Goal: Information Seeking & Learning: Learn about a topic

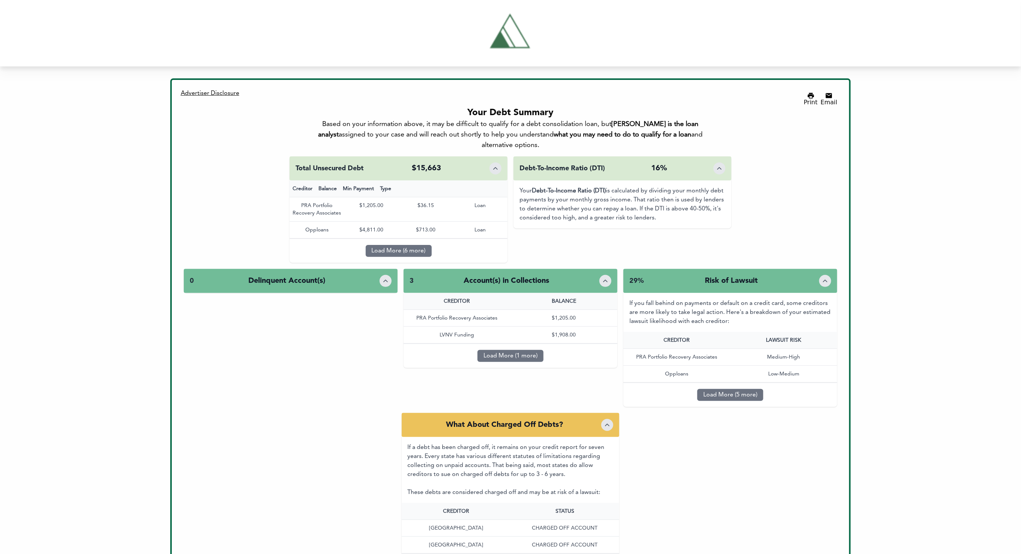
drag, startPoint x: 561, startPoint y: 183, endPoint x: 636, endPoint y: 167, distance: 76.7
click at [561, 188] on b "Debt-To-Income Ratio (DTI)" at bounding box center [569, 191] width 74 height 6
click at [380, 275] on div at bounding box center [386, 281] width 12 height 12
click at [602, 277] on icon "Toggle details" at bounding box center [606, 281] width 8 height 8
click at [746, 276] on div "Risk of Lawsuit" at bounding box center [731, 281] width 53 height 11
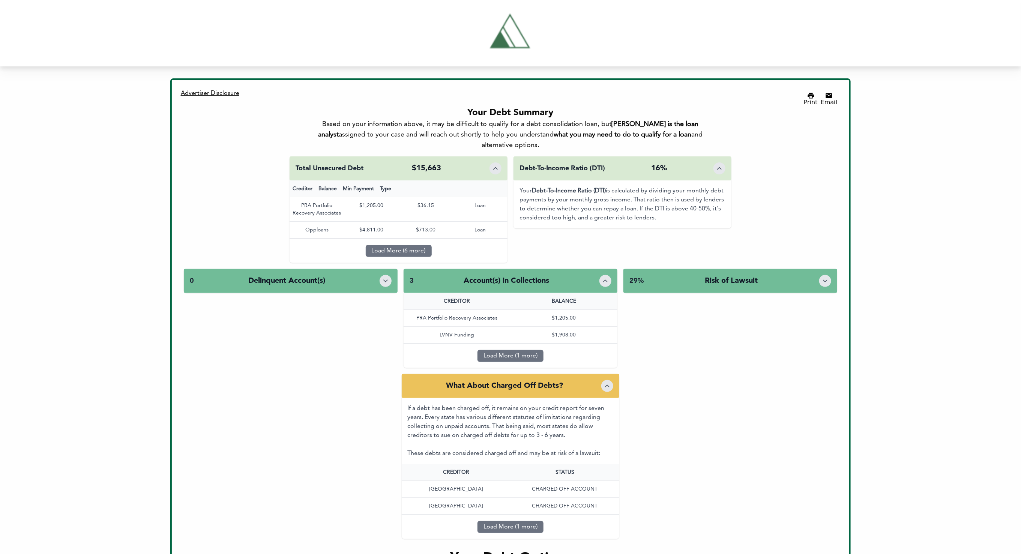
click at [606, 277] on icon "Toggle details" at bounding box center [606, 281] width 8 height 8
drag, startPoint x: 607, startPoint y: 385, endPoint x: 599, endPoint y: 351, distance: 34.1
click at [607, 385] on button "Toggle details" at bounding box center [607, 386] width 12 height 12
click at [598, 278] on div "3 Account(s) in Collections" at bounding box center [511, 281] width 214 height 24
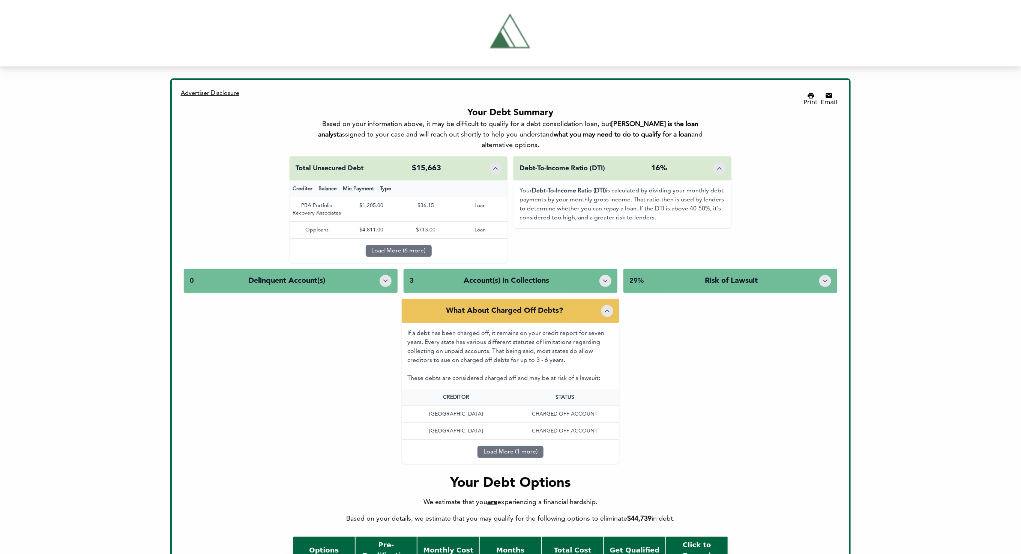
click at [602, 277] on icon "Toggle details" at bounding box center [606, 281] width 8 height 8
click at [605, 277] on icon "Toggle details" at bounding box center [606, 281] width 8 height 8
click at [606, 311] on div "What About Charged Off Debts?" at bounding box center [511, 311] width 218 height 24
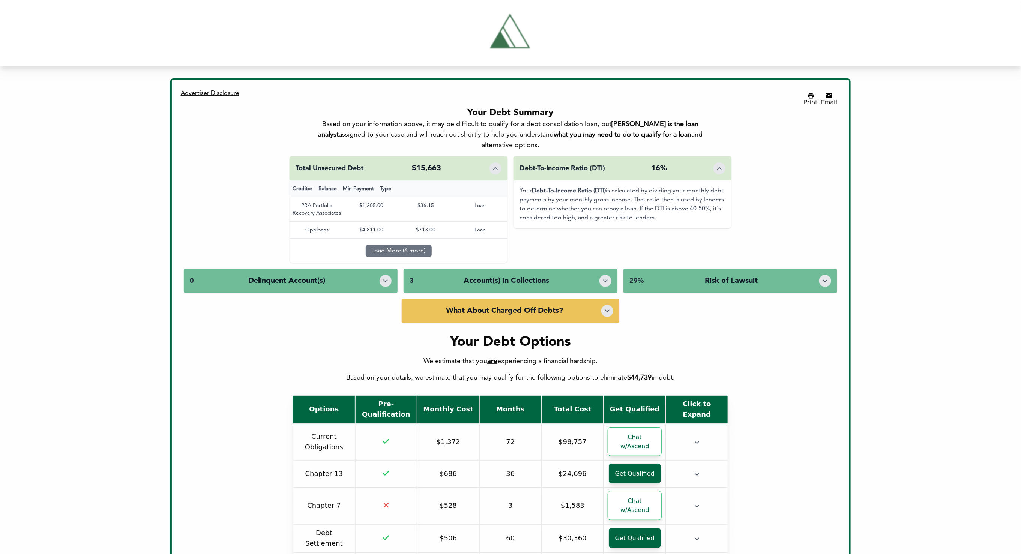
click at [491, 162] on button "Toggle details" at bounding box center [495, 168] width 12 height 12
click at [499, 165] on icon "Toggle details" at bounding box center [496, 169] width 8 height 8
click at [496, 165] on icon "Toggle details" at bounding box center [496, 169] width 8 height 8
click at [497, 165] on icon "Toggle details" at bounding box center [496, 169] width 8 height 8
click at [493, 165] on icon "Toggle details" at bounding box center [496, 169] width 8 height 8
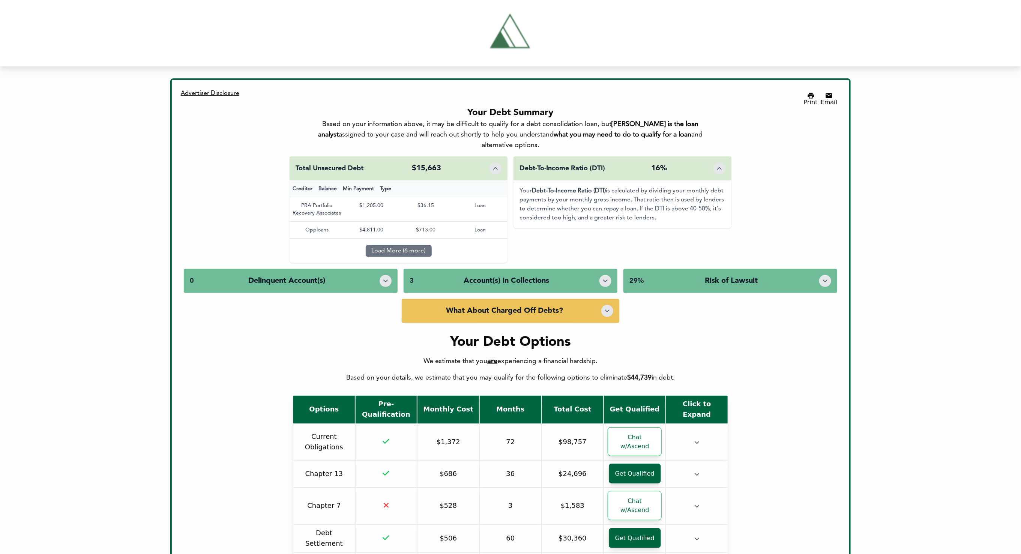
click at [485, 164] on div "Total Unsecured Debt $15,663" at bounding box center [399, 168] width 218 height 24
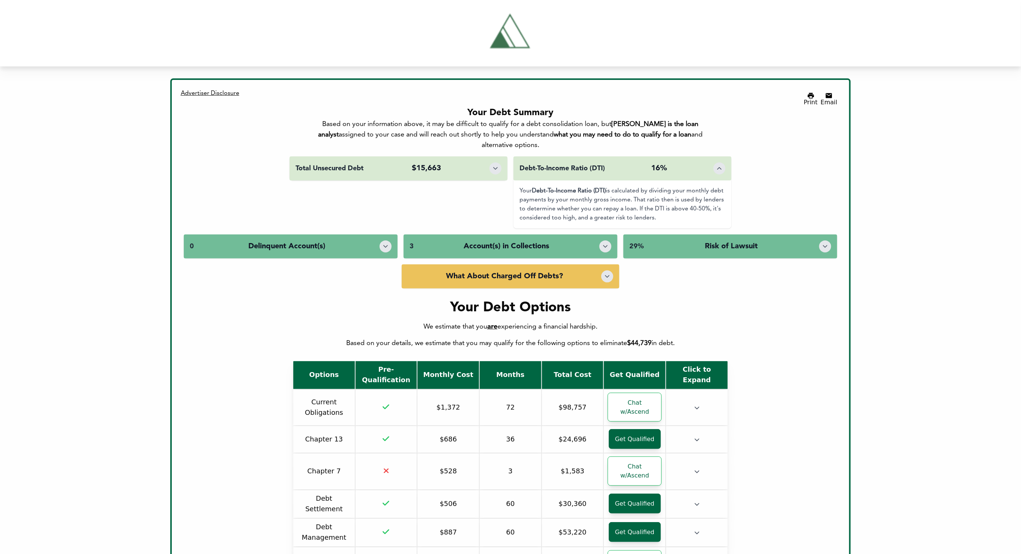
click at [716, 165] on icon "Toggle details" at bounding box center [720, 169] width 8 height 8
click at [713, 164] on div at bounding box center [719, 168] width 12 height 12
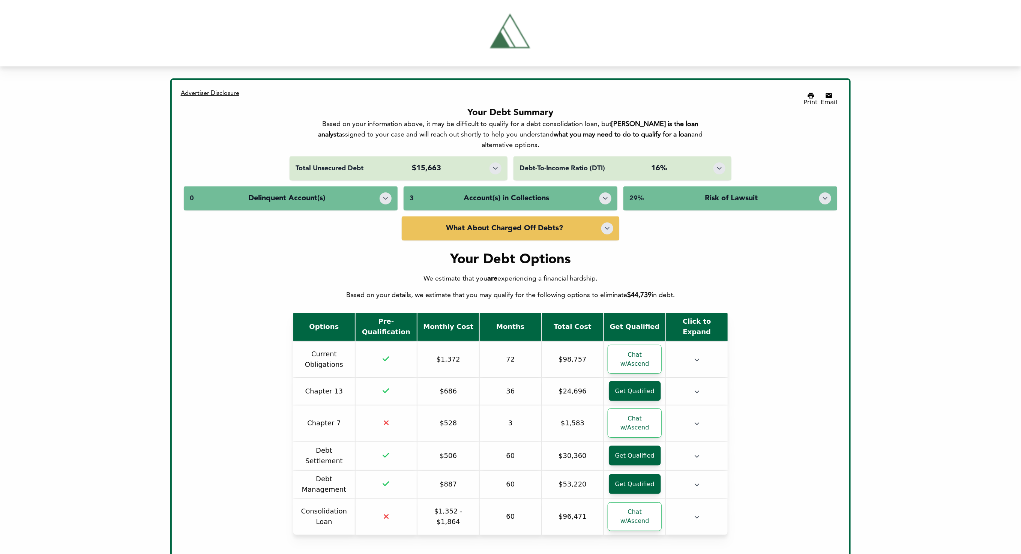
click at [479, 158] on div "Total Unsecured Debt $15,663" at bounding box center [399, 168] width 218 height 24
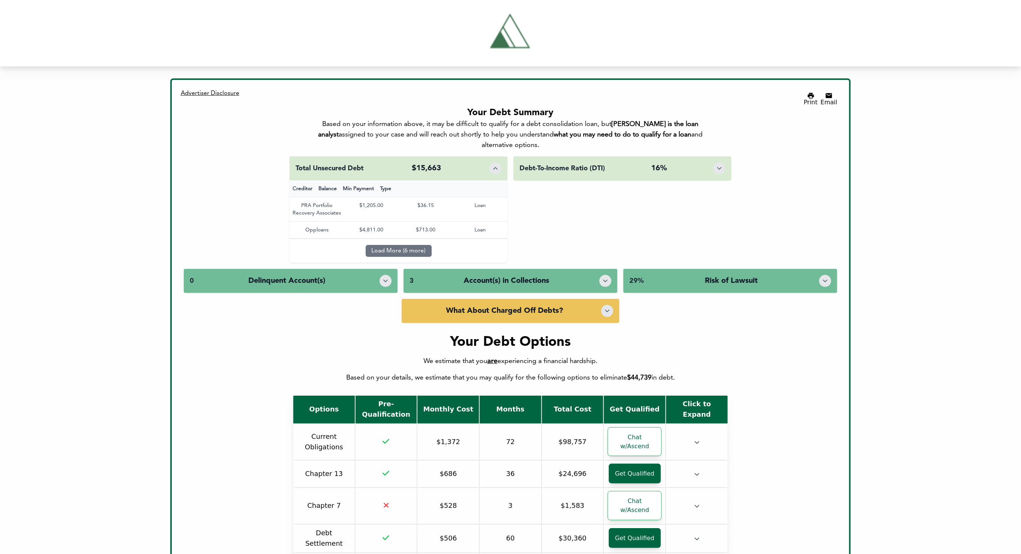
click at [414, 245] on button "Load More (6 more)" at bounding box center [399, 251] width 66 height 12
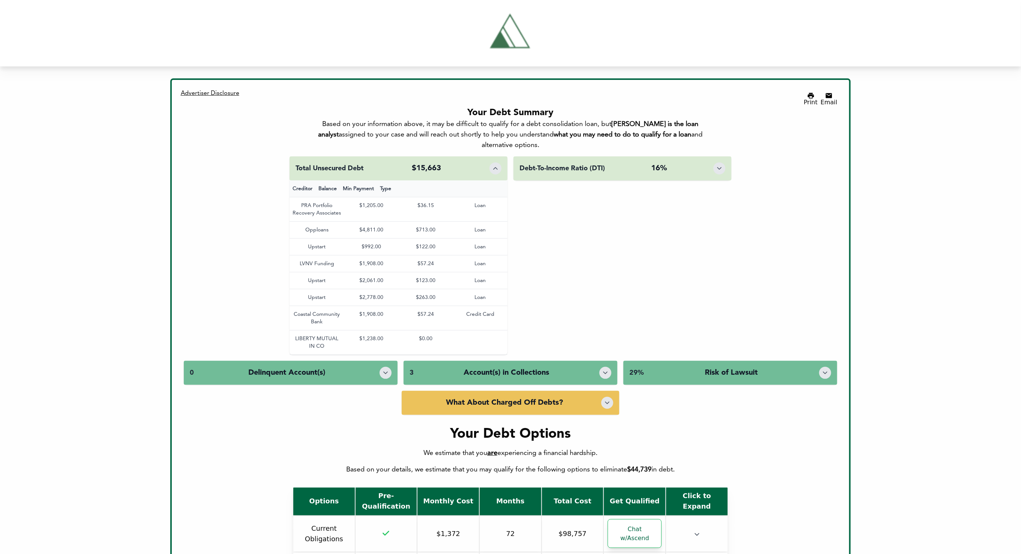
click at [494, 165] on icon "Toggle details" at bounding box center [496, 169] width 8 height 8
click at [500, 162] on button "Toggle details" at bounding box center [495, 168] width 12 height 12
click at [492, 165] on icon "Toggle details" at bounding box center [496, 169] width 8 height 8
click at [709, 160] on div "Debt-To-Income Ratio (DTI) 16%" at bounding box center [622, 168] width 218 height 24
click at [498, 165] on icon "Toggle details" at bounding box center [496, 169] width 8 height 8
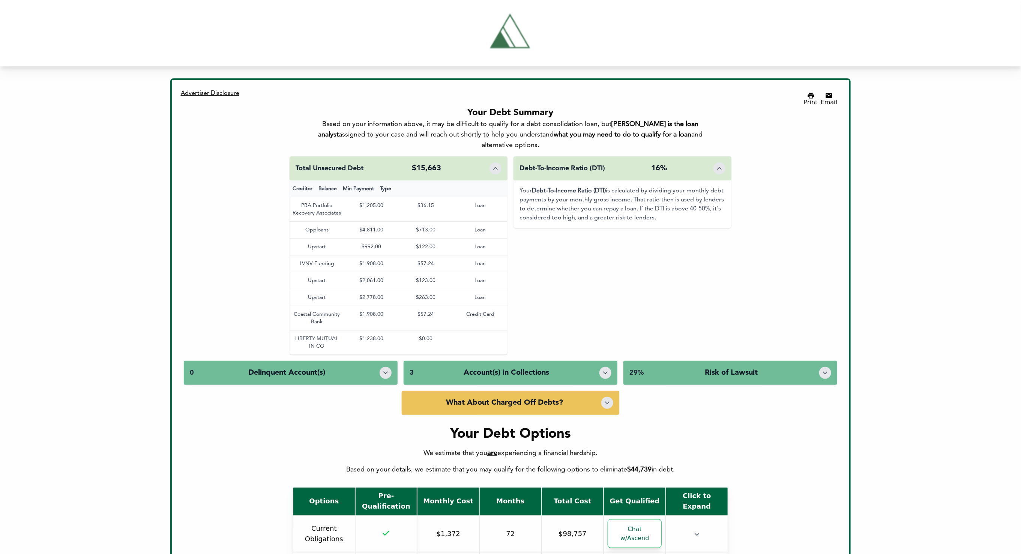
click at [492, 165] on icon "Toggle details" at bounding box center [496, 169] width 8 height 8
click at [489, 164] on div "Total Unsecured Debt $15,663" at bounding box center [399, 168] width 218 height 24
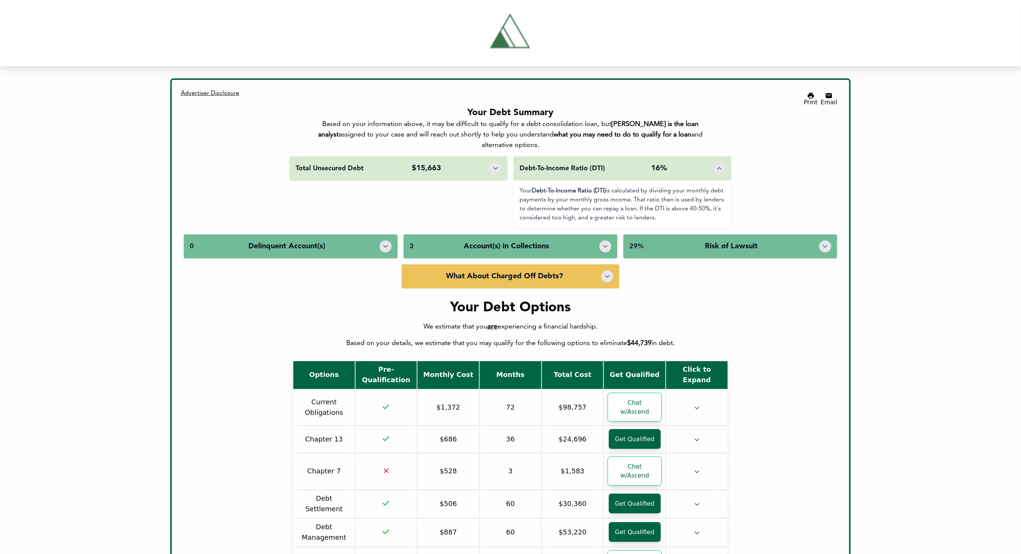
click at [378, 236] on div "0 Delinquent Account(s)" at bounding box center [291, 246] width 214 height 24
click at [718, 165] on icon "Toggle details" at bounding box center [720, 169] width 8 height 8
click at [723, 165] on icon "Toggle details" at bounding box center [720, 169] width 8 height 8
click at [719, 165] on icon "Toggle details" at bounding box center [720, 169] width 8 height 8
click at [717, 165] on icon "Toggle details" at bounding box center [720, 169] width 8 height 8
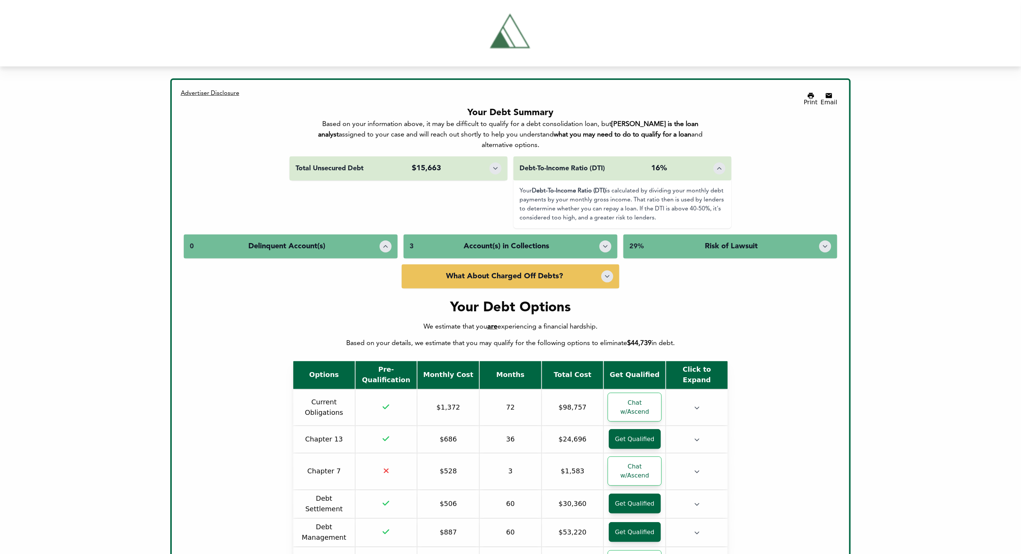
click at [719, 167] on icon "Toggle details" at bounding box center [720, 168] width 4 height 2
click at [721, 165] on icon "Toggle details" at bounding box center [720, 169] width 8 height 8
click at [762, 167] on div "Total Unsecured Debt $15,663 Creditor Balance Min Payment Type PRA Portfolio Re…" at bounding box center [511, 195] width 654 height 78
drag, startPoint x: 723, startPoint y: 193, endPoint x: 728, endPoint y: 248, distance: 55.4
click at [723, 195] on div "Your Debt-To-Income Ratio (DTI) is calculated by dividing your monthly debt pay…" at bounding box center [622, 204] width 218 height 48
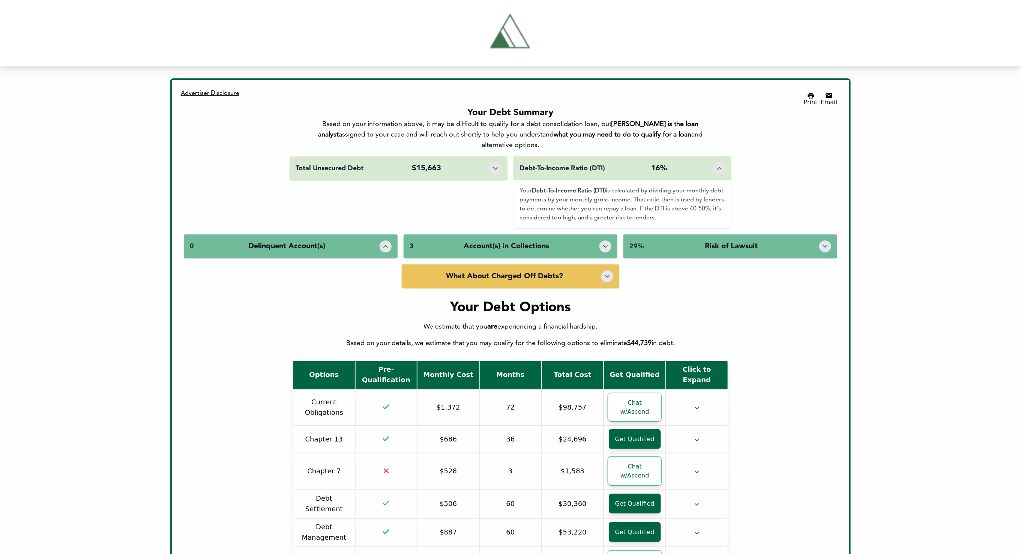
click at [729, 248] on div "29% Risk of Lawsuit" at bounding box center [730, 246] width 214 height 24
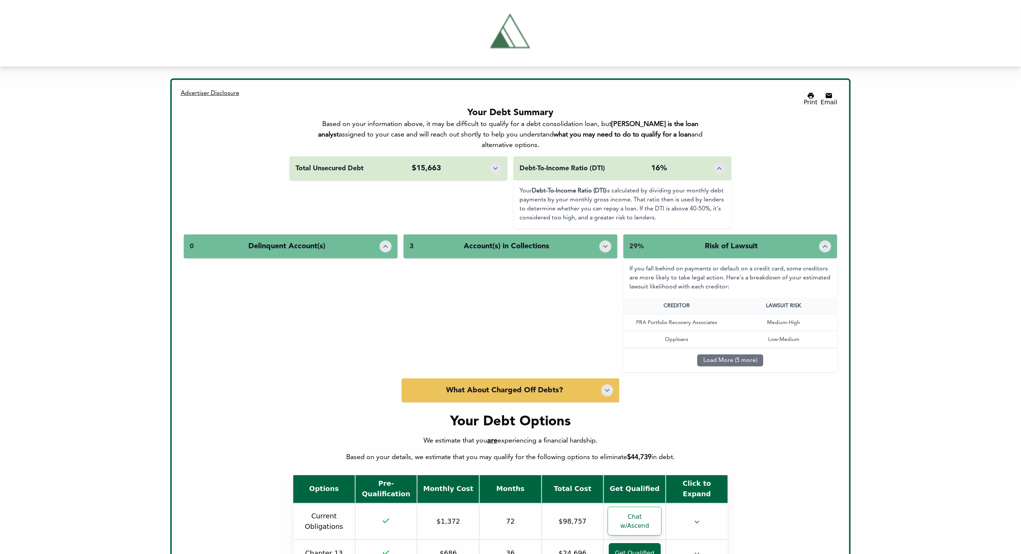
click at [718, 165] on icon "Toggle details" at bounding box center [720, 169] width 8 height 8
click at [719, 165] on button "Toggle details" at bounding box center [719, 168] width 12 height 12
click at [716, 165] on icon "Toggle details" at bounding box center [720, 169] width 8 height 8
drag, startPoint x: 714, startPoint y: 163, endPoint x: 704, endPoint y: 164, distance: 10.2
click at [713, 163] on div at bounding box center [719, 168] width 12 height 12
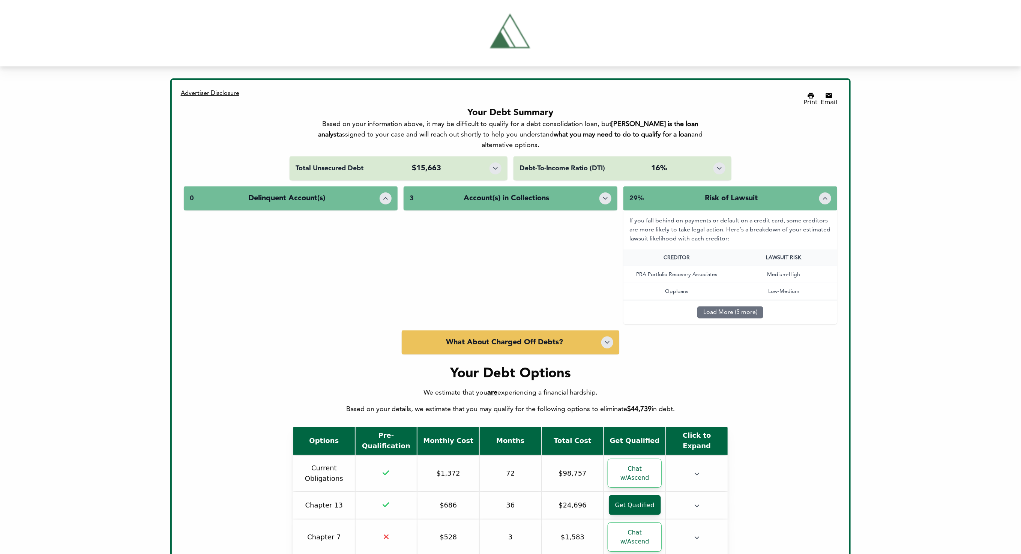
click at [704, 164] on div "Debt-To-Income Ratio (DTI) 16%" at bounding box center [622, 168] width 218 height 24
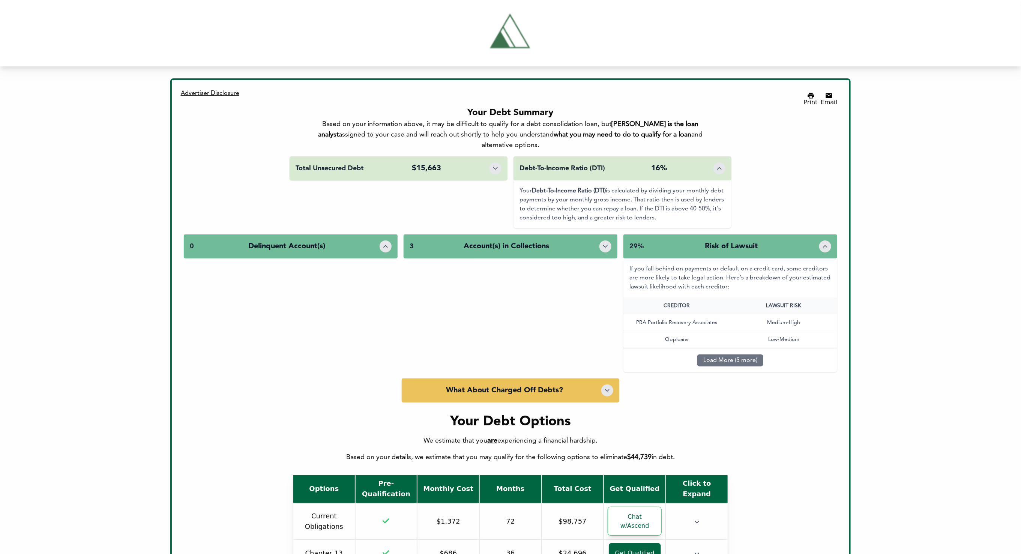
click at [715, 162] on button "Toggle details" at bounding box center [719, 168] width 12 height 12
click at [718, 165] on icon "Toggle details" at bounding box center [720, 169] width 8 height 8
click at [719, 165] on button "Toggle details" at bounding box center [719, 168] width 12 height 12
click at [731, 163] on div "Debt-To-Income Ratio (DTI) 16%" at bounding box center [622, 168] width 218 height 24
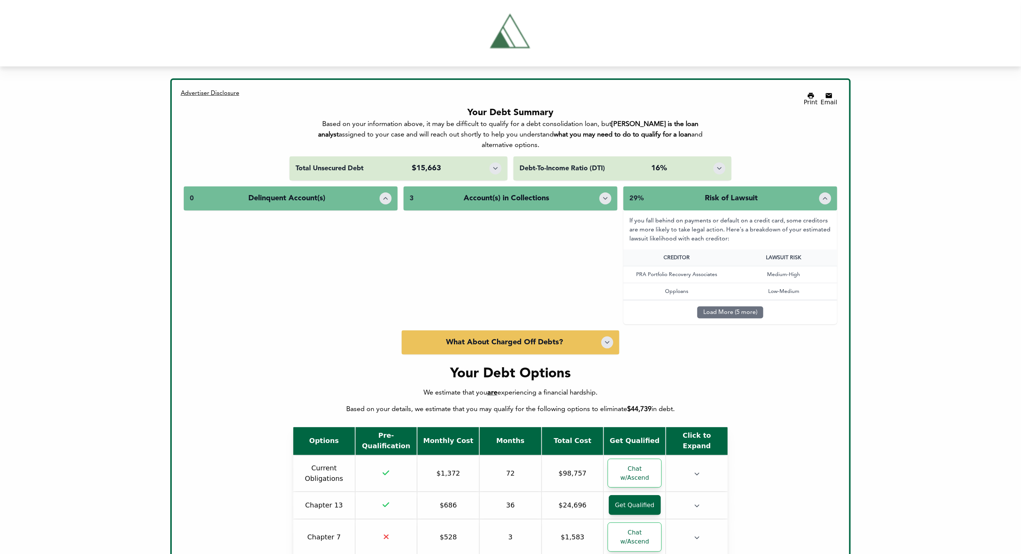
click at [827, 195] on icon "Toggle details" at bounding box center [825, 199] width 8 height 8
click at [824, 195] on icon "Toggle details" at bounding box center [825, 199] width 8 height 8
click at [742, 308] on button "Load More (5 more)" at bounding box center [730, 312] width 66 height 12
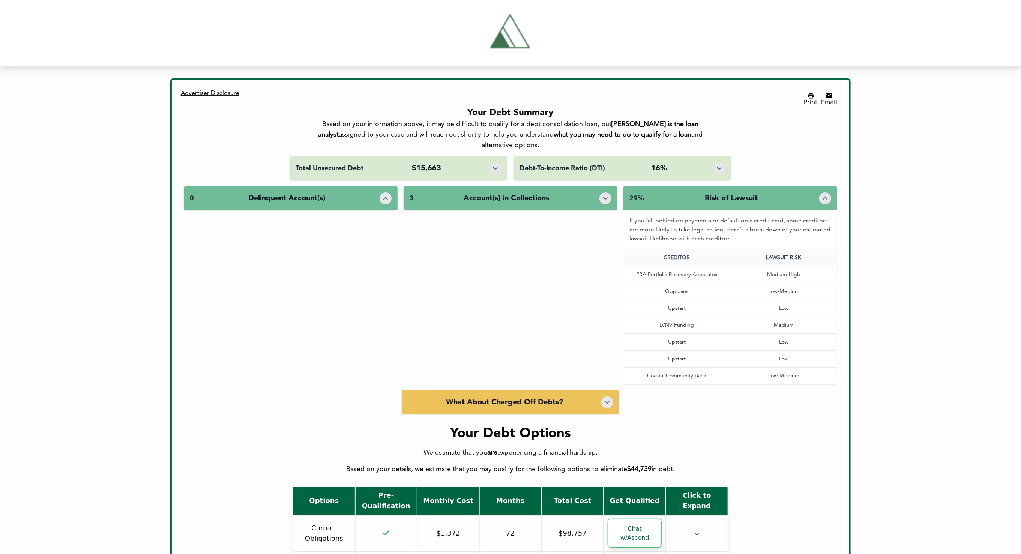
click at [828, 195] on icon "Toggle details" at bounding box center [825, 199] width 8 height 8
click at [825, 195] on icon "Toggle details" at bounding box center [825, 199] width 8 height 8
click at [823, 195] on button "Toggle details" at bounding box center [825, 198] width 12 height 12
click at [822, 195] on icon "Toggle details" at bounding box center [825, 199] width 8 height 8
click at [824, 195] on icon "Toggle details" at bounding box center [825, 199] width 8 height 8
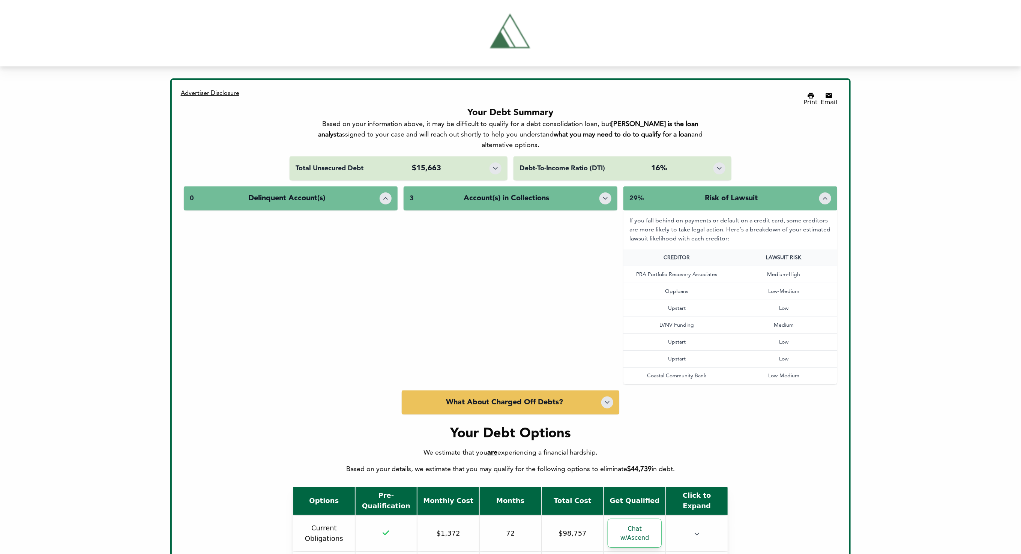
click at [826, 195] on icon "Toggle details" at bounding box center [825, 199] width 8 height 8
click at [823, 156] on div "Total Unsecured Debt $15,663 Creditor Balance Min Payment Type PRA Portfolio Re…" at bounding box center [511, 171] width 654 height 30
click at [603, 195] on icon "Toggle details" at bounding box center [606, 199] width 8 height 8
click at [606, 195] on icon "Toggle details" at bounding box center [606, 199] width 8 height 8
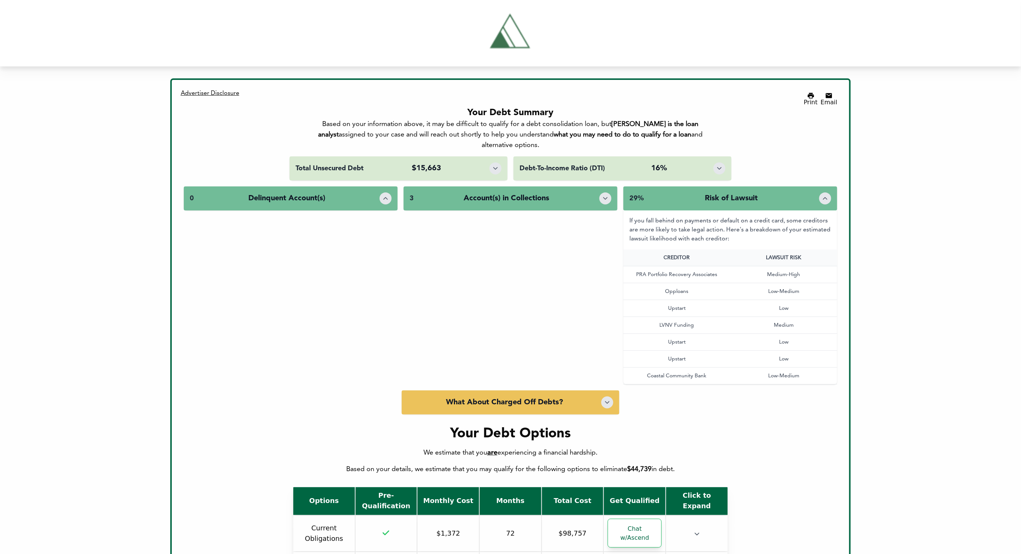
click at [823, 195] on icon "Toggle details" at bounding box center [825, 199] width 8 height 8
drag, startPoint x: 824, startPoint y: 194, endPoint x: 829, endPoint y: 195, distance: 4.9
click at [825, 195] on icon "Toggle details" at bounding box center [825, 199] width 8 height 8
click at [833, 194] on div "29% Risk of Lawsuit" at bounding box center [730, 198] width 214 height 24
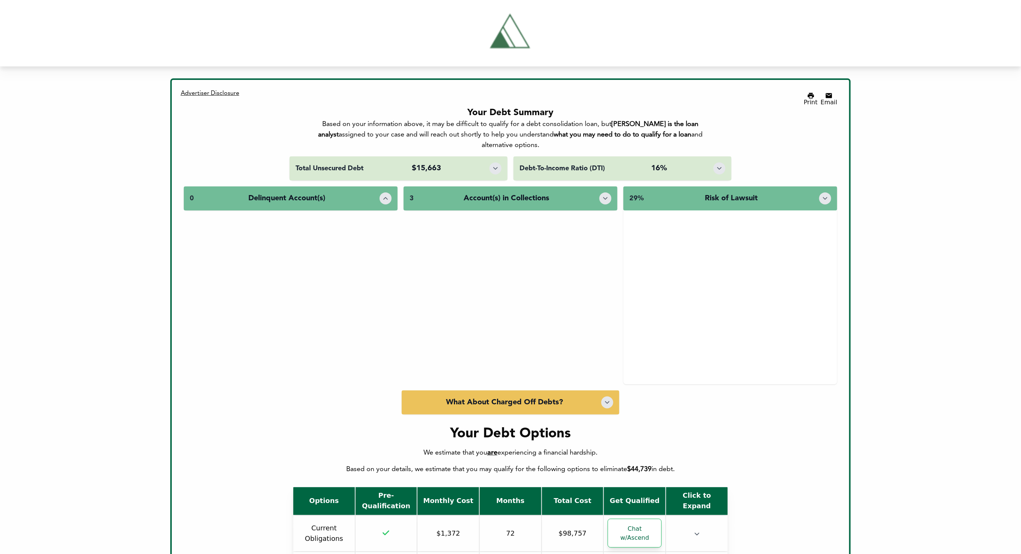
click at [829, 194] on button "Toggle details" at bounding box center [825, 198] width 12 height 12
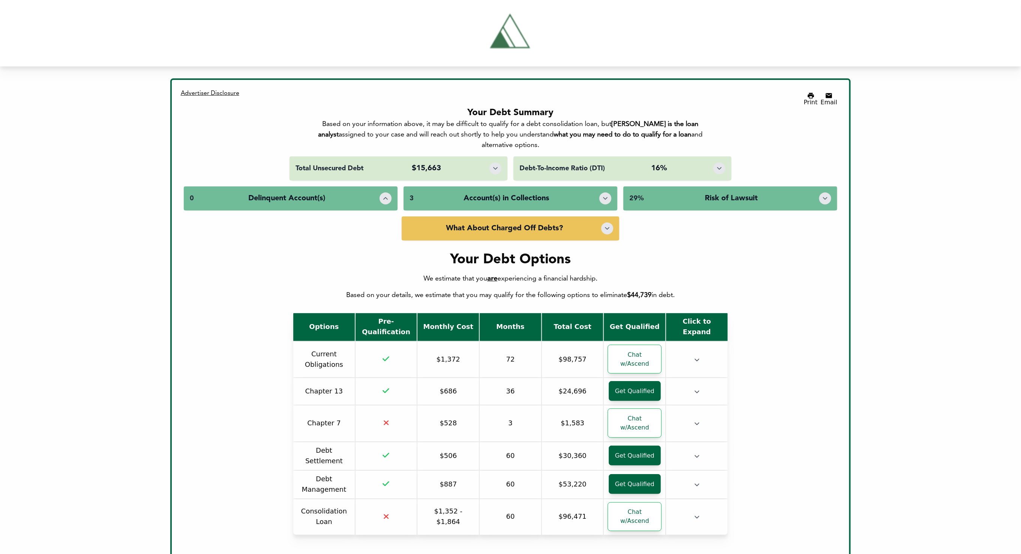
click at [829, 195] on icon "Toggle details" at bounding box center [825, 199] width 8 height 8
click at [608, 227] on button "Toggle details" at bounding box center [607, 228] width 12 height 12
click at [608, 225] on icon "Toggle details" at bounding box center [608, 229] width 8 height 8
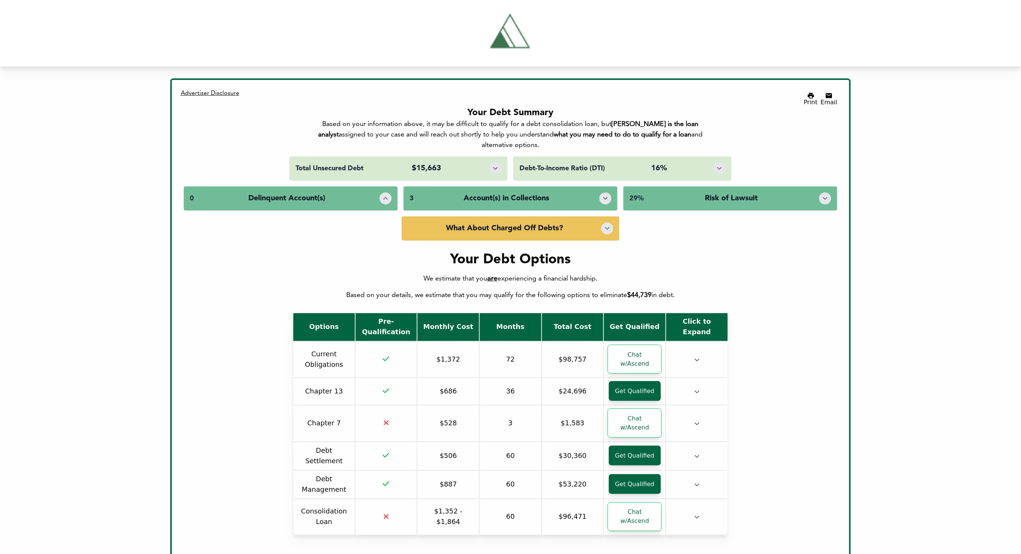
click at [633, 231] on div "What About Charged Off Debts? If a debt has been charged off, it remains on you…" at bounding box center [511, 231] width 654 height 30
click at [605, 225] on icon "Toggle details" at bounding box center [608, 229] width 8 height 8
click at [608, 225] on icon "Toggle details" at bounding box center [608, 229] width 8 height 8
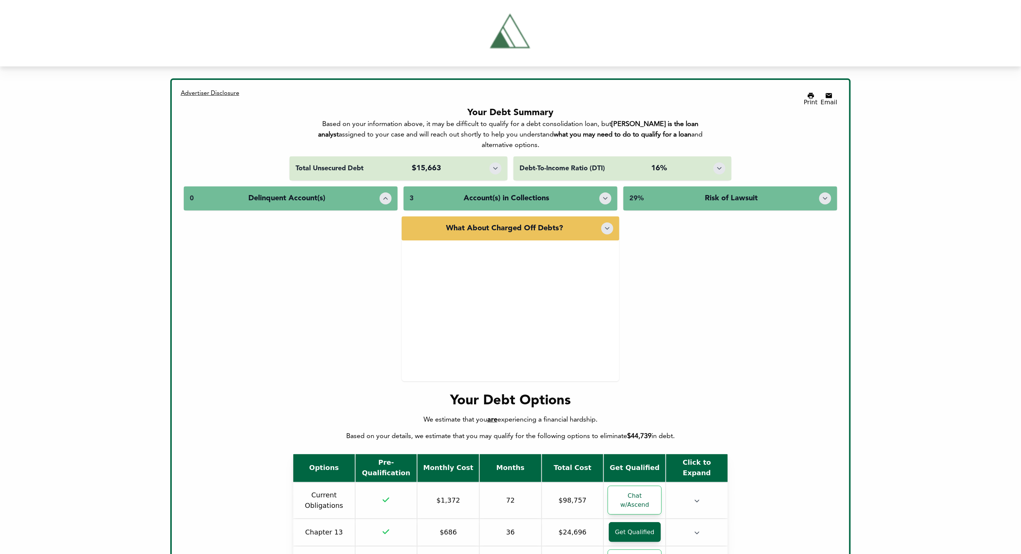
click at [608, 225] on icon "Toggle details" at bounding box center [608, 229] width 8 height 8
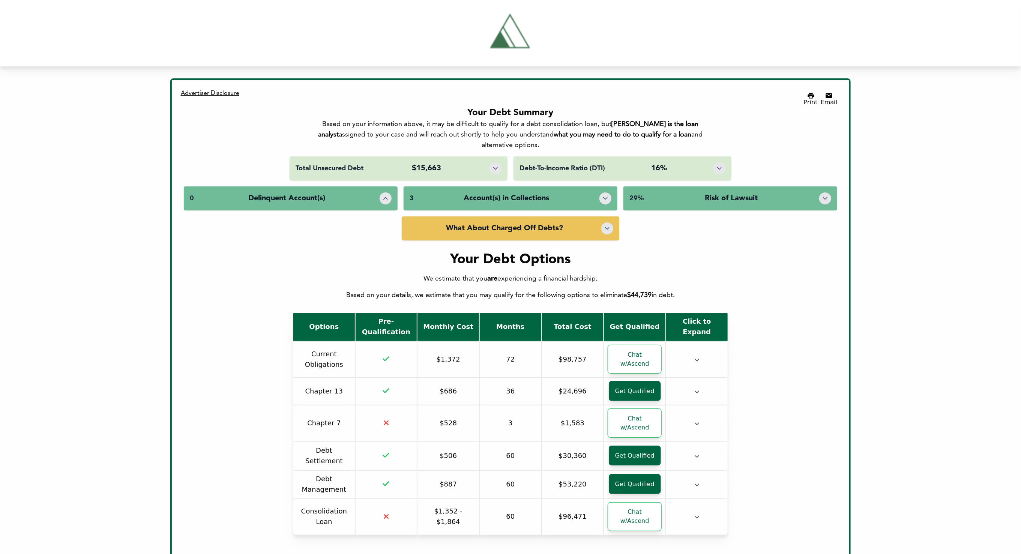
click at [608, 225] on icon "Toggle details" at bounding box center [608, 229] width 8 height 8
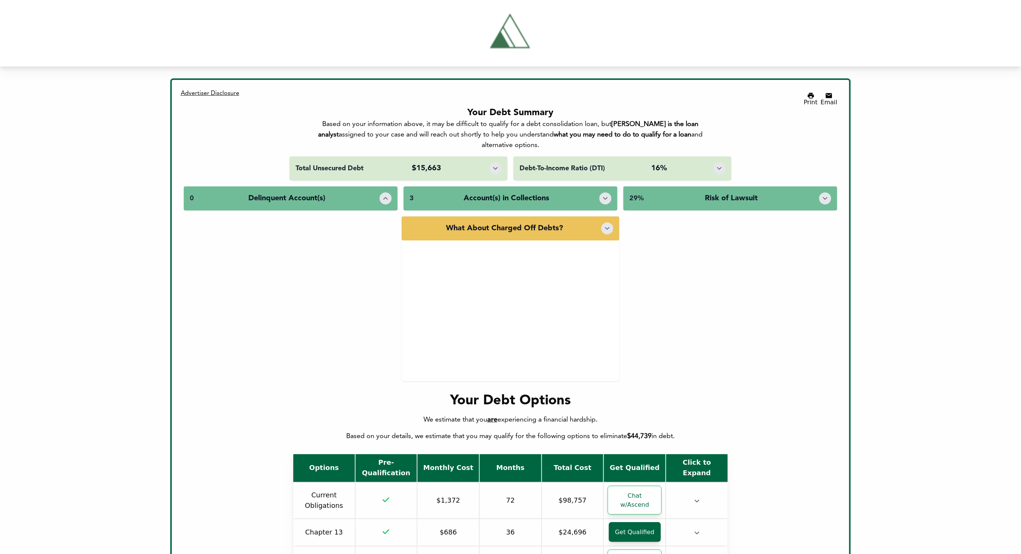
click at [608, 225] on icon "Toggle details" at bounding box center [608, 229] width 8 height 8
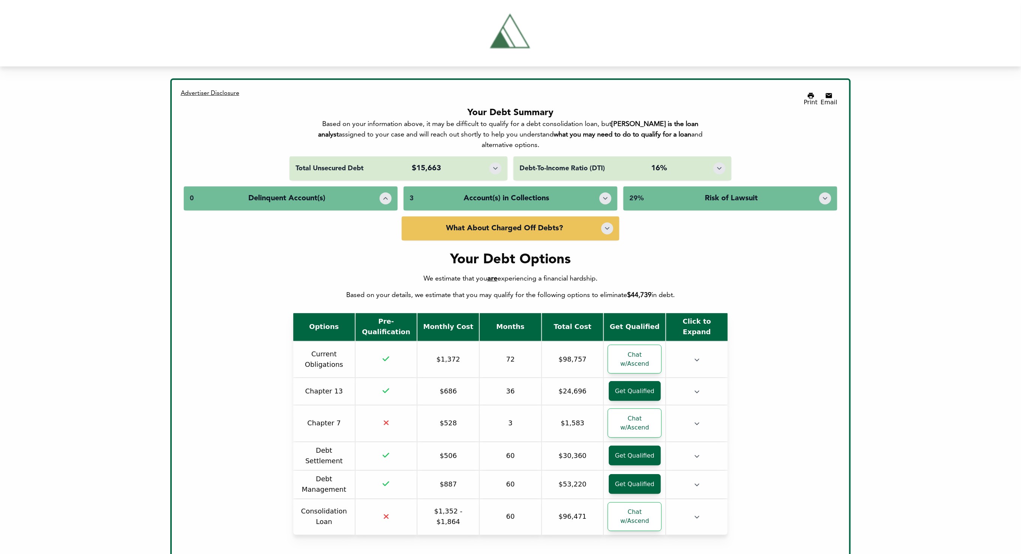
click at [608, 225] on icon "Toggle details" at bounding box center [608, 229] width 8 height 8
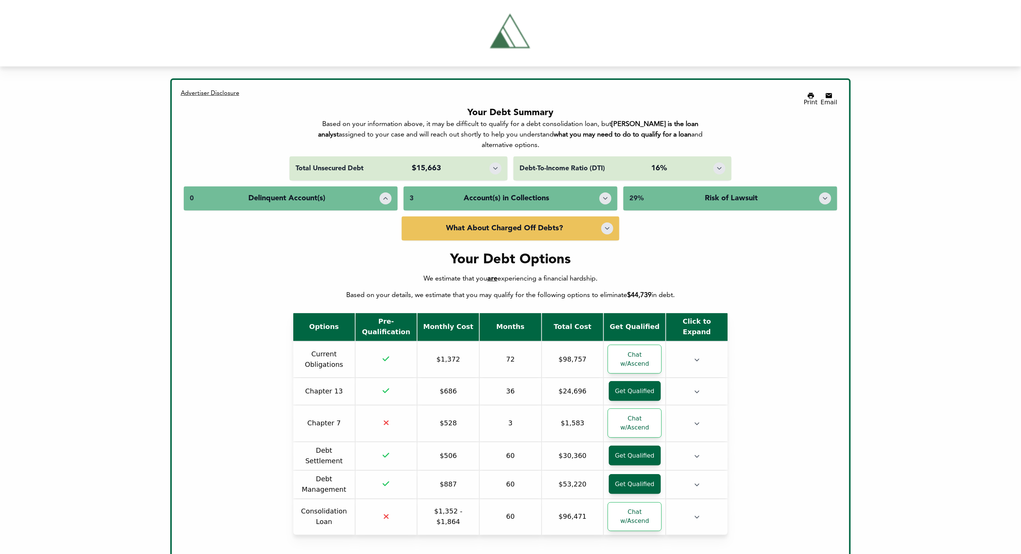
click at [608, 225] on icon "Toggle details" at bounding box center [608, 229] width 8 height 8
click at [378, 186] on div "0 Delinquent Account(s)" at bounding box center [291, 198] width 214 height 24
click at [554, 177] on div "Total Unsecured Debt $15,663 Creditor Balance Min Payment Type PRA Portfolio Re…" at bounding box center [511, 171] width 654 height 30
click at [620, 188] on div "0 Delinquent Account(s) 3 Account(s) in Collections CREDITOR BALANCE PRA Portfo…" at bounding box center [511, 201] width 654 height 30
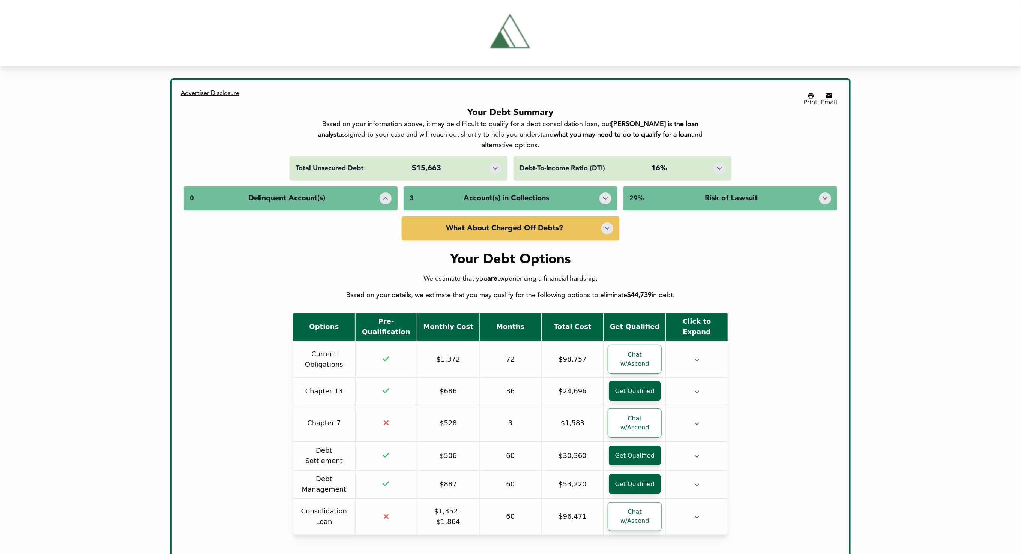
click at [605, 195] on icon "Toggle details" at bounding box center [606, 199] width 8 height 8
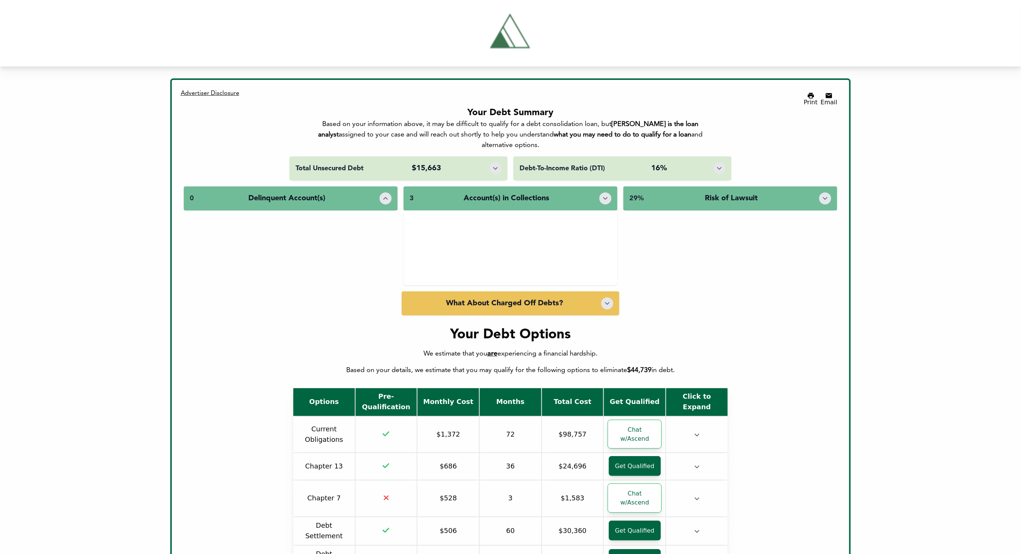
click at [605, 195] on icon "Toggle details" at bounding box center [606, 199] width 8 height 8
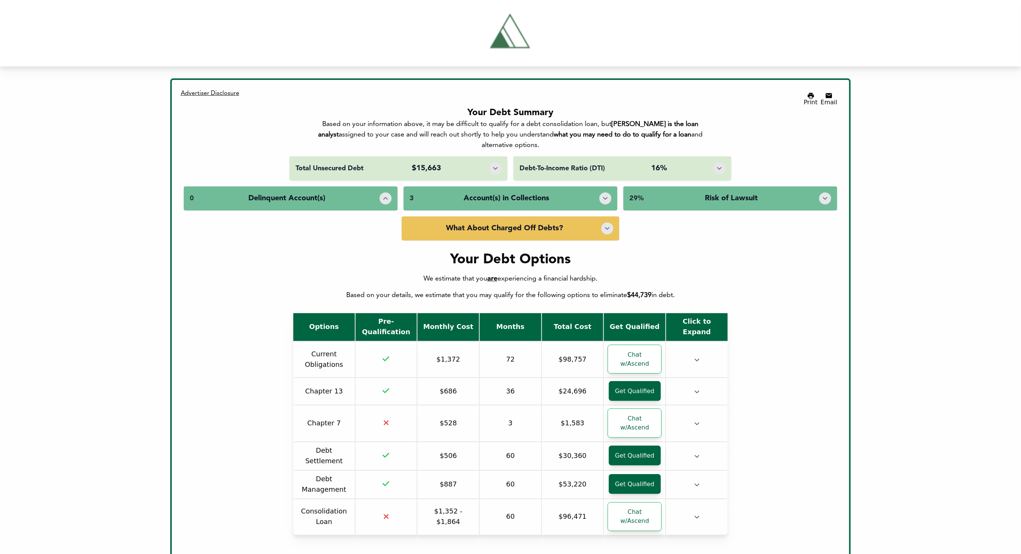
click at [605, 195] on icon "Toggle details" at bounding box center [606, 199] width 8 height 8
click at [835, 190] on div "29% Risk of Lawsuit" at bounding box center [730, 198] width 214 height 24
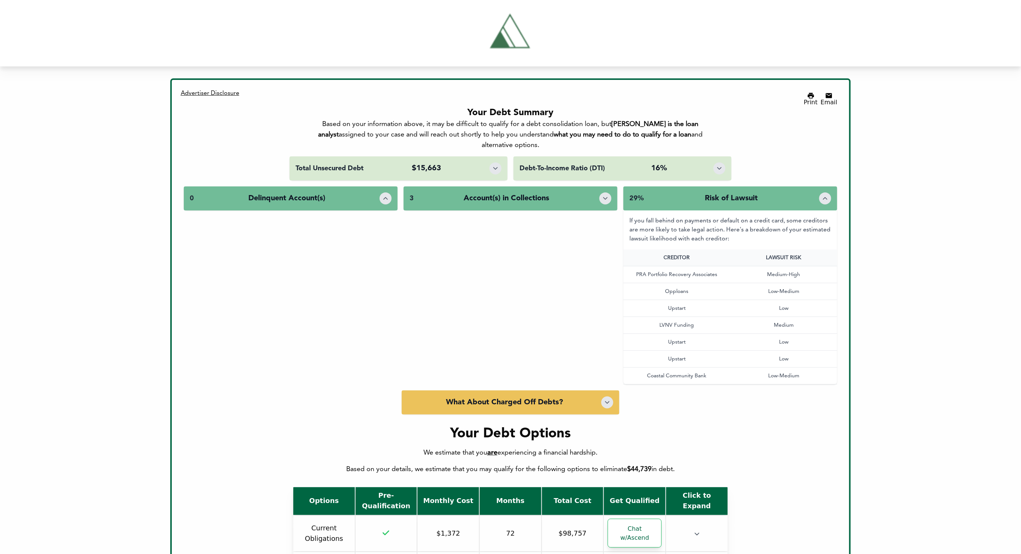
click at [830, 192] on button "Toggle details" at bounding box center [825, 198] width 12 height 12
click at [463, 165] on div "Total Unsecured Debt $15,663" at bounding box center [399, 168] width 218 height 24
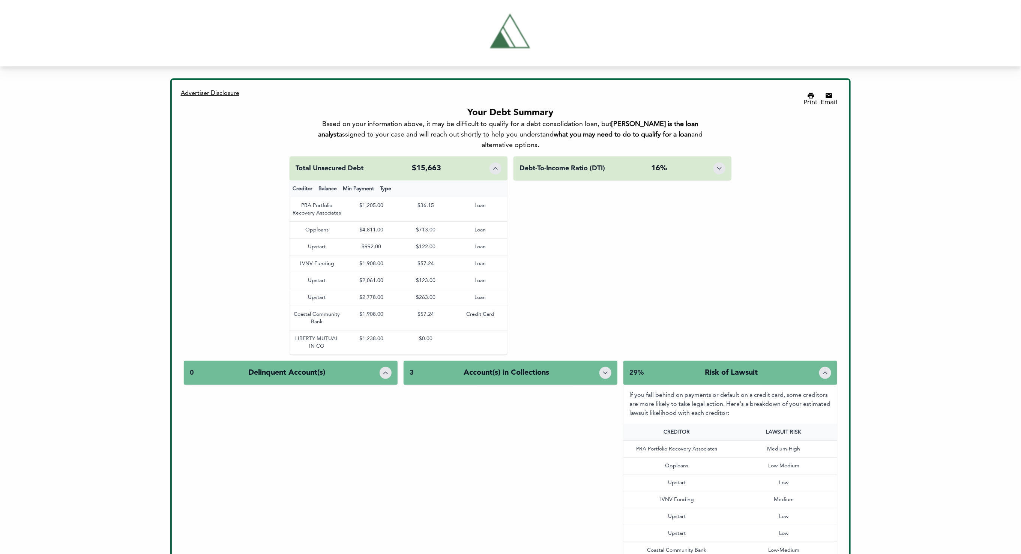
click at [578, 374] on div "3 Account(s) in Collections" at bounding box center [511, 373] width 214 height 24
click at [337, 366] on div "0 Delinquent Account(s)" at bounding box center [291, 373] width 214 height 24
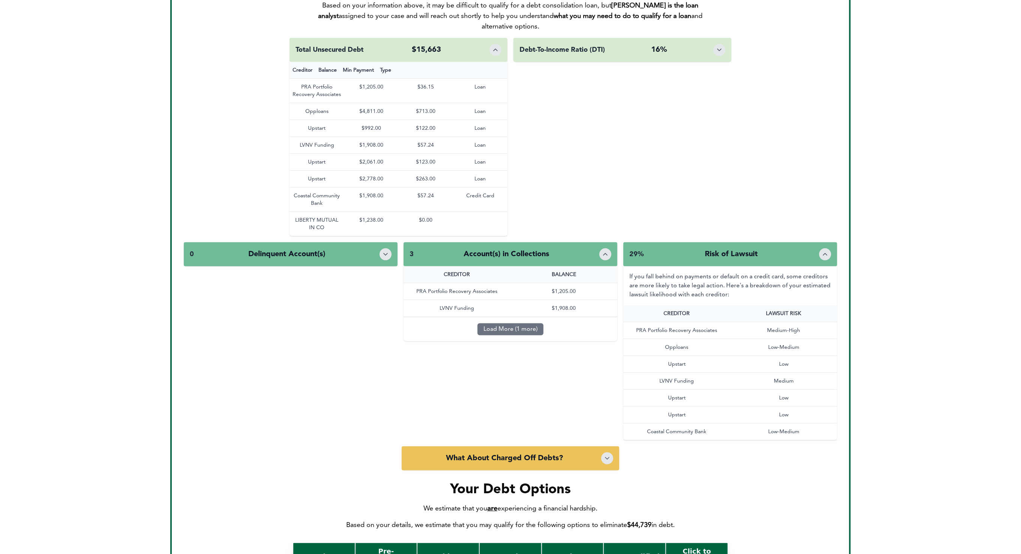
scroll to position [237, 0]
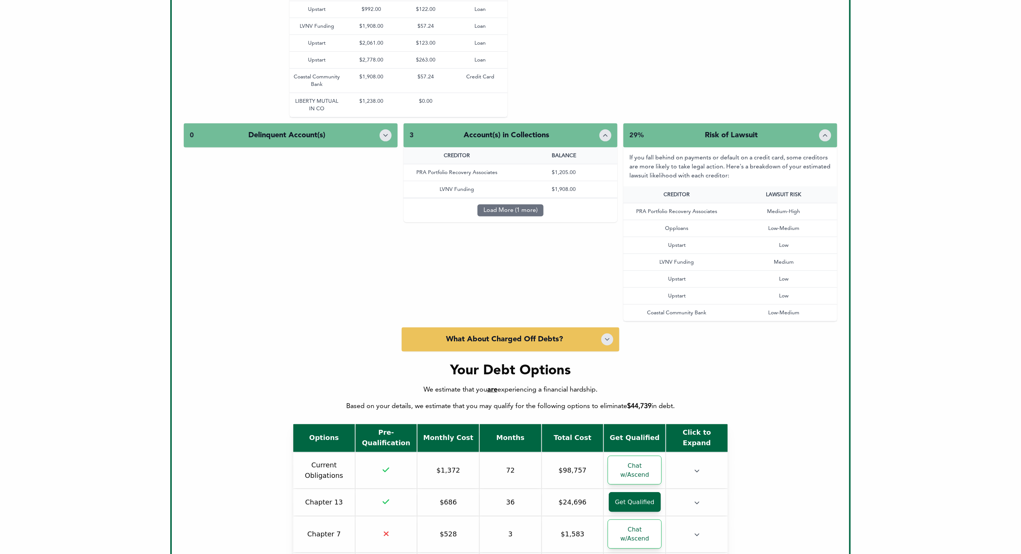
drag, startPoint x: 583, startPoint y: 336, endPoint x: 599, endPoint y: 335, distance: 15.4
click at [584, 336] on div "What About Charged Off Debts?" at bounding box center [511, 339] width 218 height 24
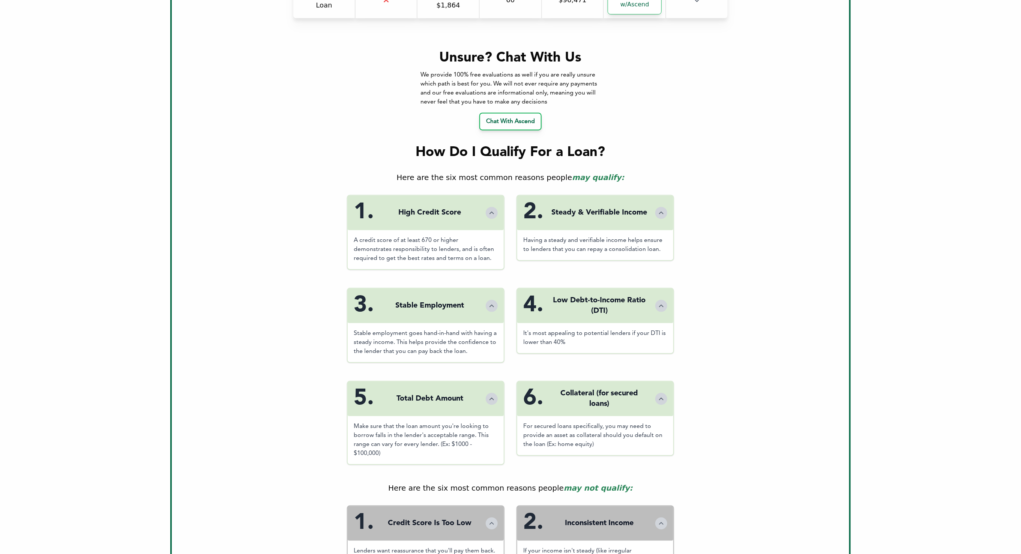
scroll to position [989, 0]
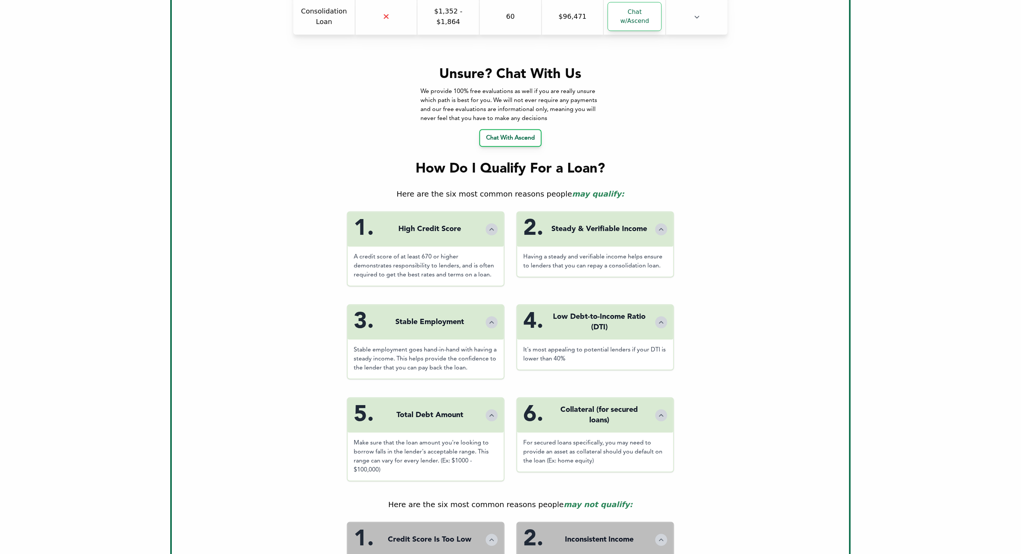
click at [490, 226] on icon "Toggle details" at bounding box center [492, 230] width 8 height 8
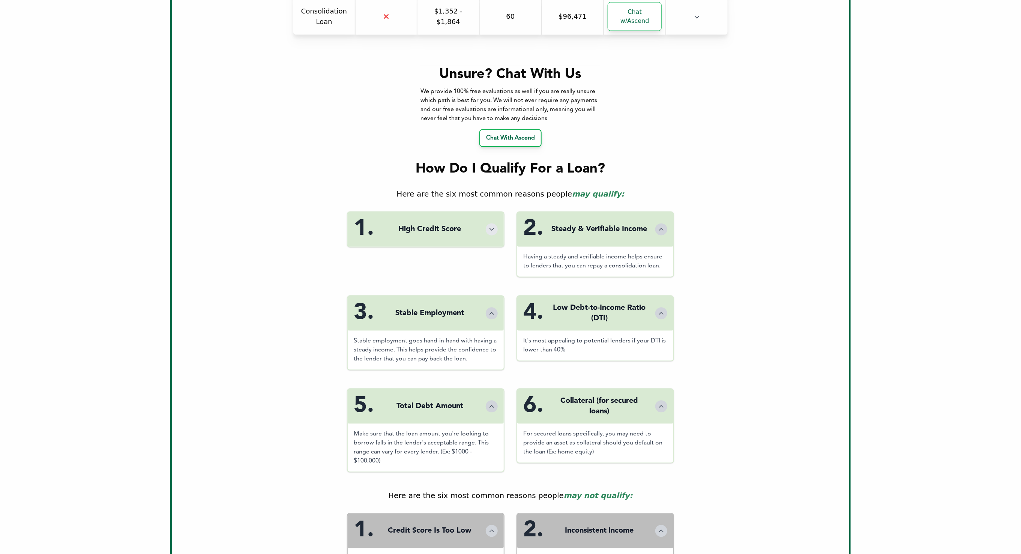
click at [628, 224] on div "Steady & Verifiable Income" at bounding box center [599, 229] width 100 height 11
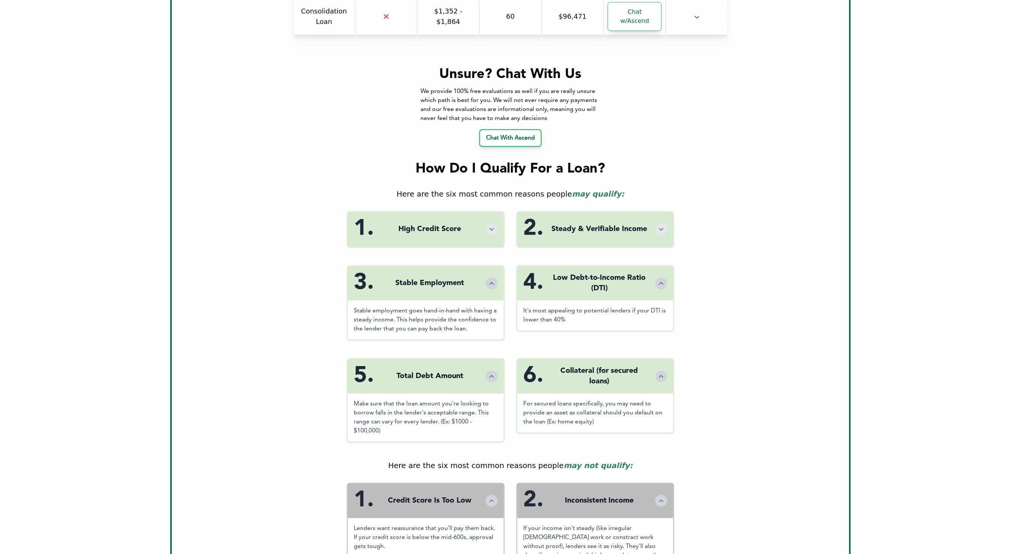
click at [491, 266] on div "3. Stable Employment" at bounding box center [426, 283] width 156 height 35
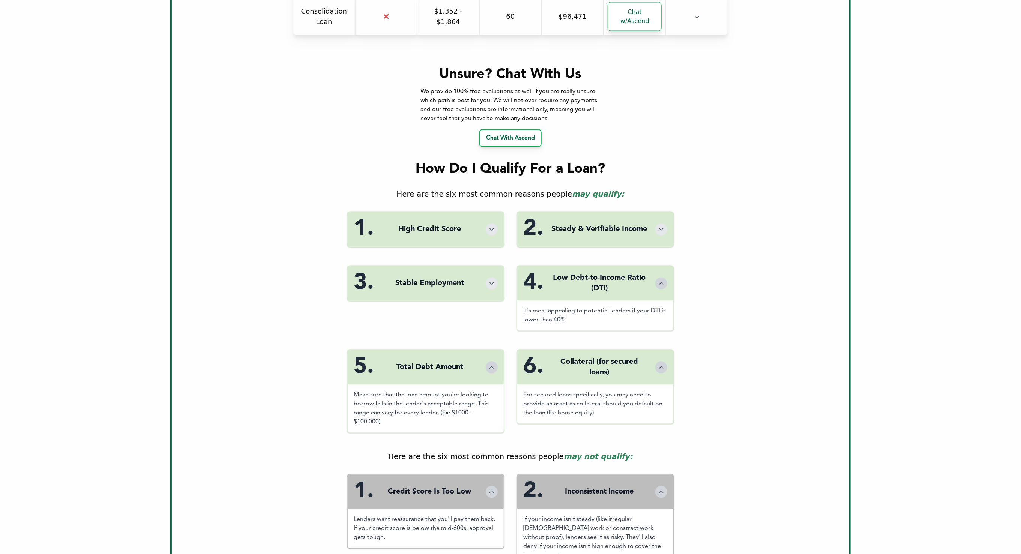
click at [649, 273] on div "Low Debt-to-Income Ratio (DTI)" at bounding box center [599, 283] width 100 height 21
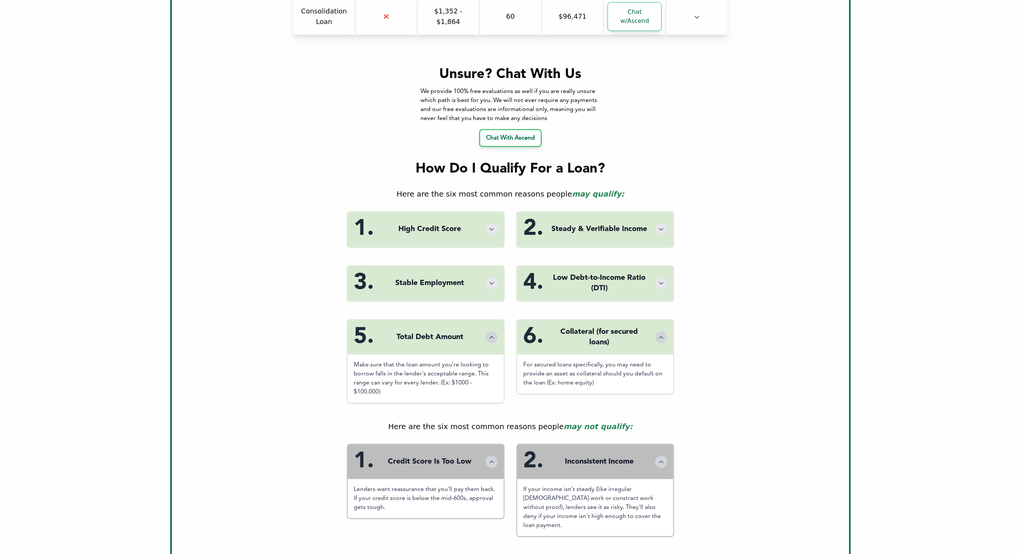
drag, startPoint x: 488, startPoint y: 310, endPoint x: 599, endPoint y: 317, distance: 111.6
click at [488, 332] on button "Toggle details" at bounding box center [492, 338] width 12 height 12
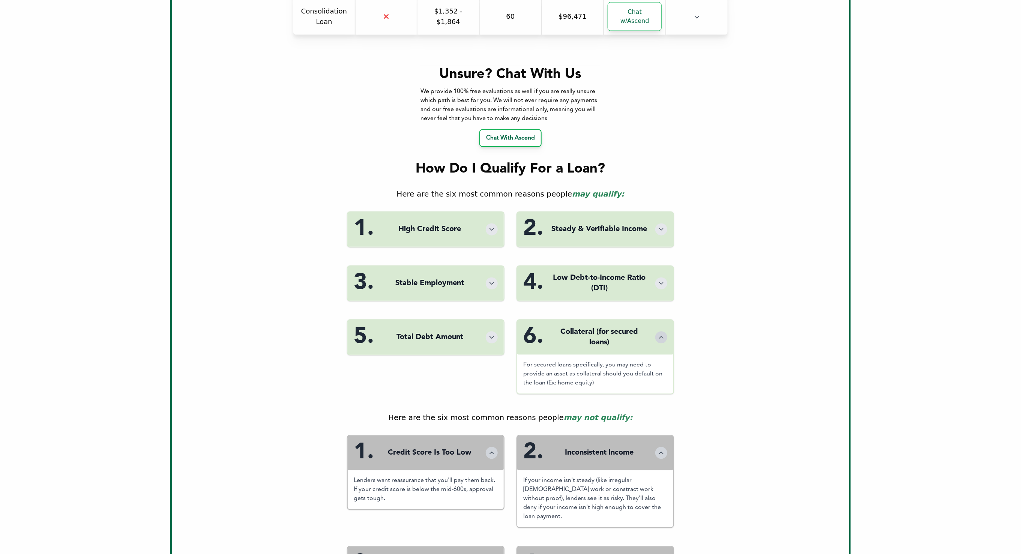
click at [625, 327] on div "Collateral (for secured loans)" at bounding box center [599, 337] width 100 height 21
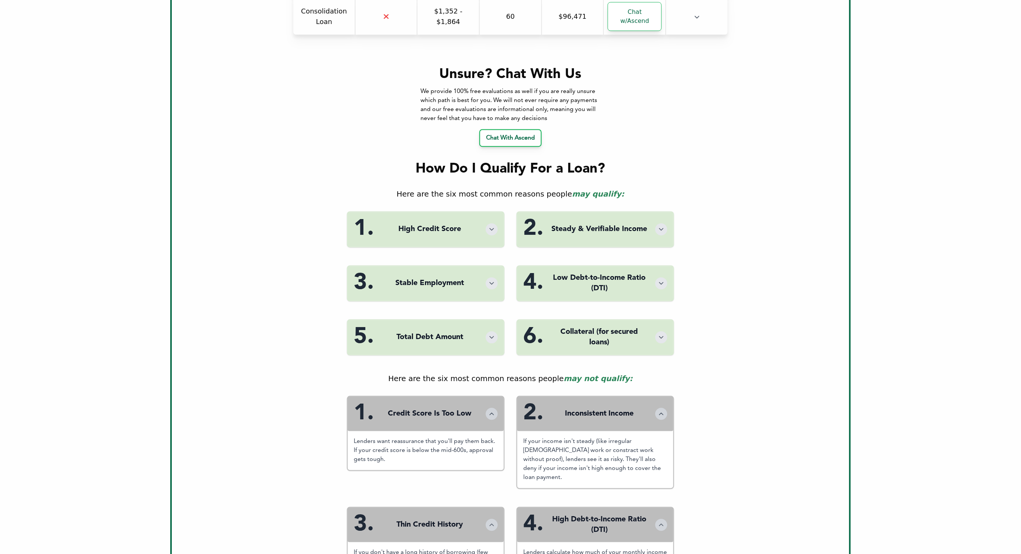
click at [495, 408] on div at bounding box center [492, 414] width 12 height 12
drag, startPoint x: 629, startPoint y: 385, endPoint x: 554, endPoint y: 401, distance: 76.7
click at [627, 409] on div "Inconsistent Income" at bounding box center [599, 414] width 100 height 11
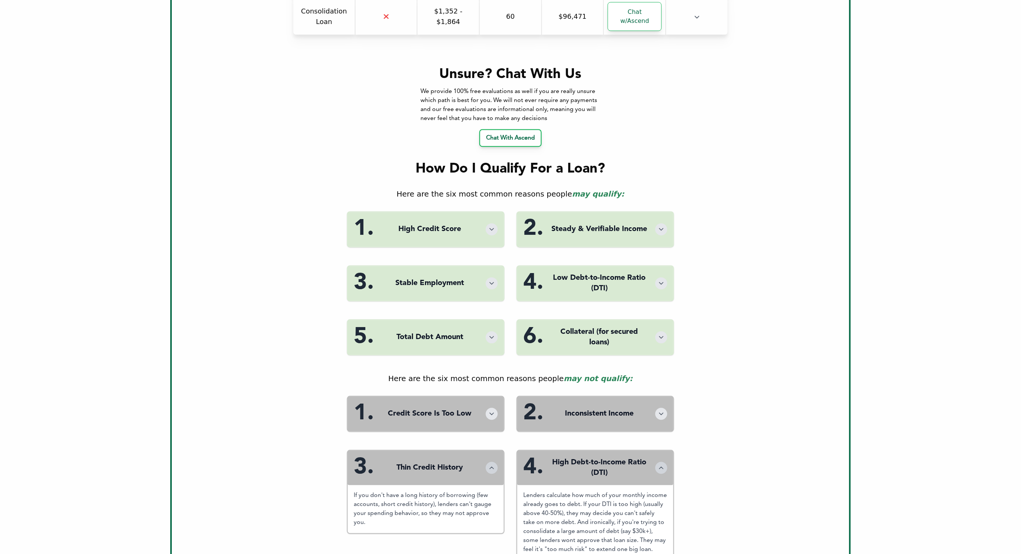
click at [452, 485] on div "If you don't have a long history of borrowing (few accounts, short credit histo…" at bounding box center [426, 509] width 156 height 48
drag, startPoint x: 465, startPoint y: 453, endPoint x: 590, endPoint y: 453, distance: 125.3
click at [465, 485] on div "If you don't have a long history of borrowing (few accounts, short credit histo…" at bounding box center [426, 509] width 156 height 48
drag, startPoint x: 659, startPoint y: 441, endPoint x: 654, endPoint y: 436, distance: 6.6
click at [658, 462] on button "Toggle details" at bounding box center [661, 468] width 12 height 12
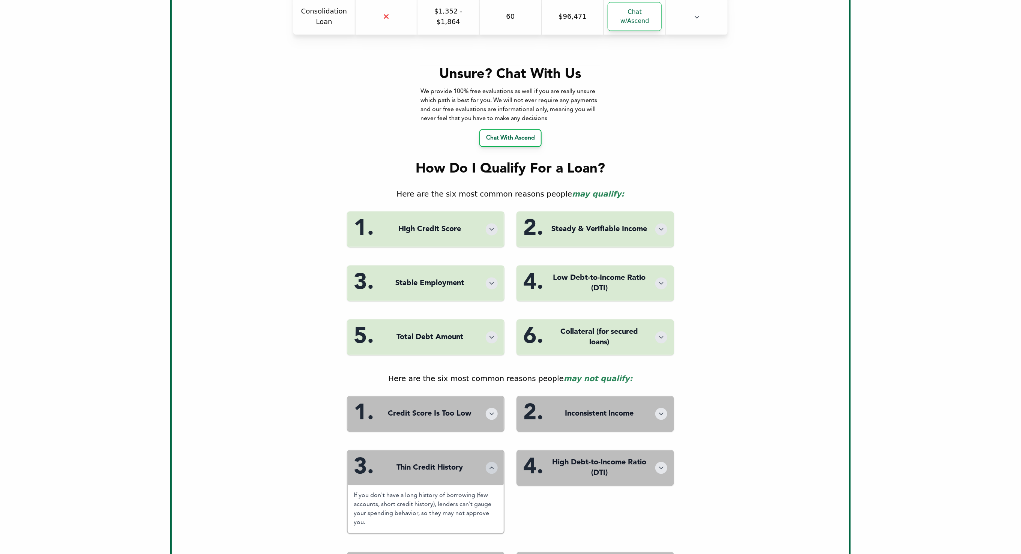
click at [465, 463] on div "Thin Credit History" at bounding box center [430, 468] width 100 height 11
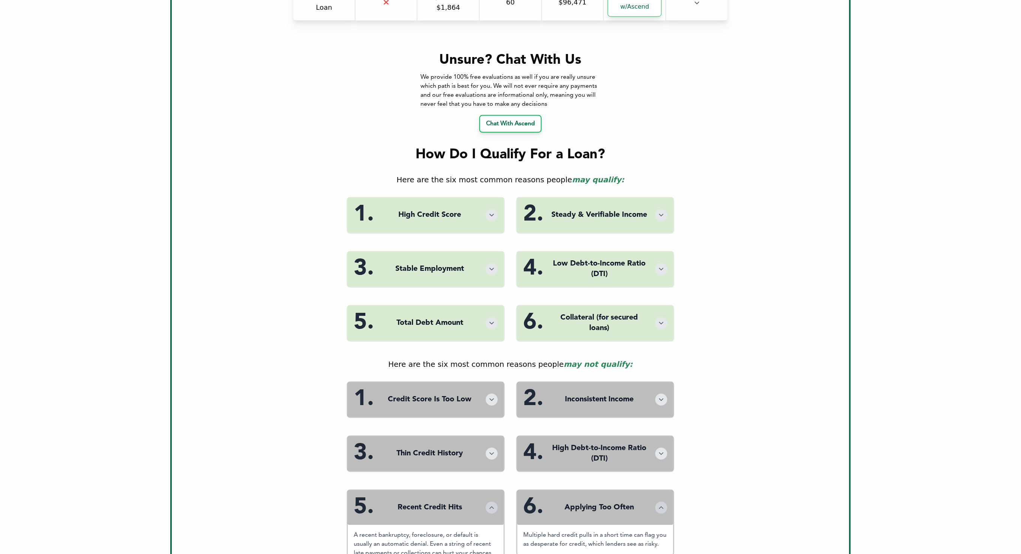
scroll to position [1004, 0]
click at [492, 504] on icon "Toggle details" at bounding box center [492, 508] width 8 height 8
drag, startPoint x: 601, startPoint y: 474, endPoint x: 588, endPoint y: 475, distance: 13.1
click at [602, 502] on div "Applying Too Often" at bounding box center [599, 507] width 100 height 11
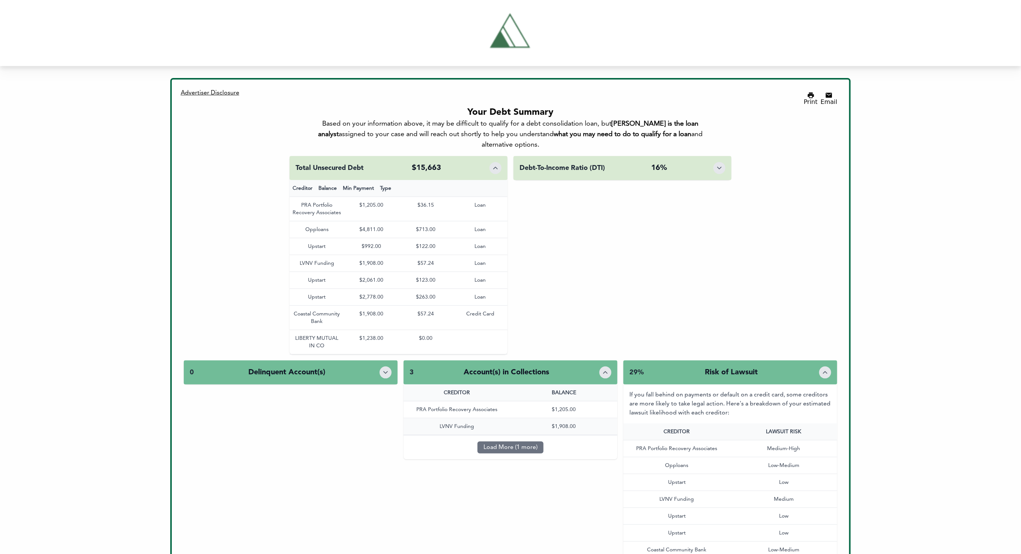
scroll to position [0, 0]
click at [488, 162] on div "Total Unsecured Debt $15,663" at bounding box center [399, 168] width 218 height 24
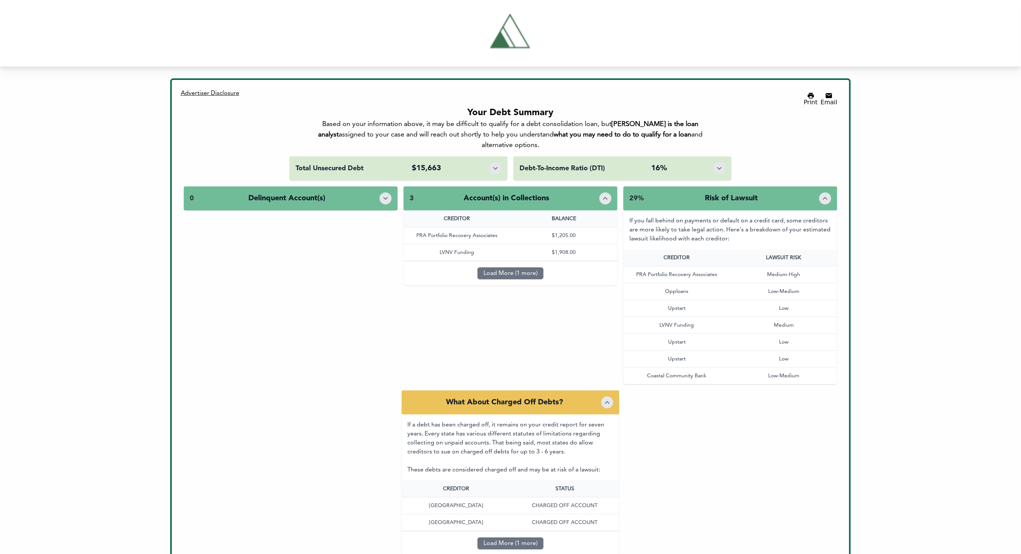
click at [704, 158] on div "Debt-To-Income Ratio (DTI) 16%" at bounding box center [622, 168] width 218 height 24
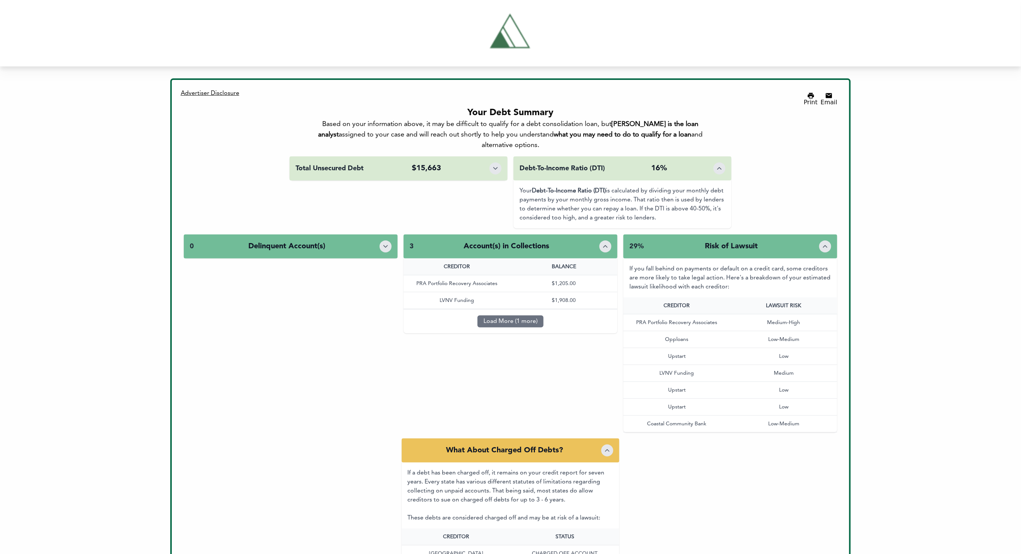
click at [382, 240] on button "Toggle details" at bounding box center [386, 246] width 12 height 12
click at [581, 237] on div "3 Account(s) in Collections" at bounding box center [511, 246] width 214 height 24
click at [709, 166] on div "Debt-To-Income Ratio (DTI) 16%" at bounding box center [622, 168] width 218 height 24
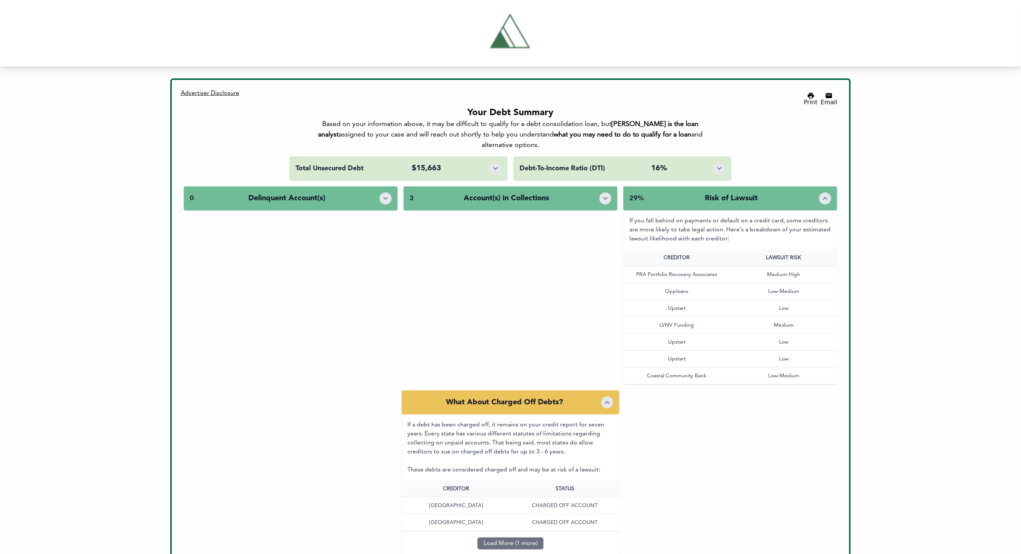
click at [825, 195] on icon "Toggle details" at bounding box center [825, 199] width 8 height 8
click at [813, 192] on div "29% Risk of Lawsuit" at bounding box center [730, 198] width 214 height 24
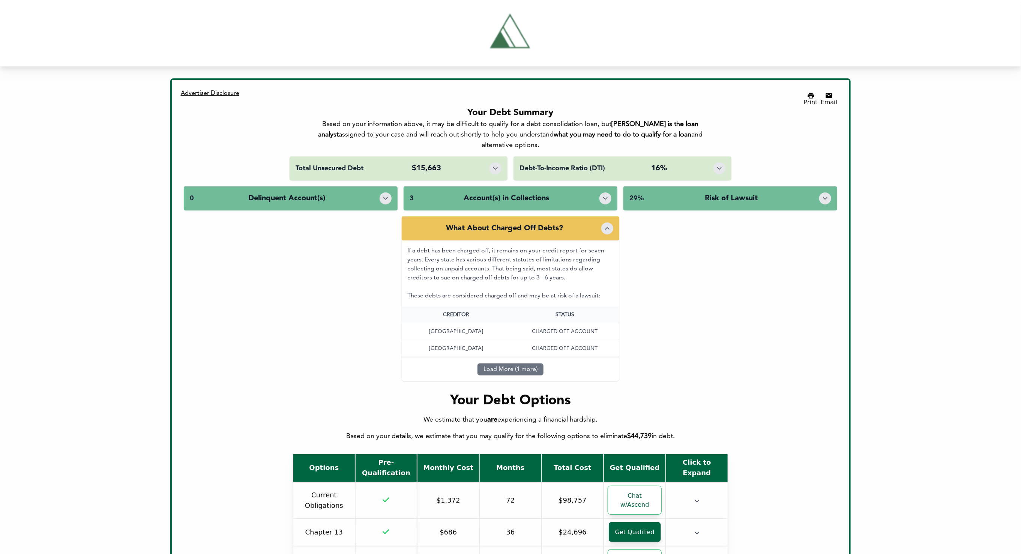
click at [587, 225] on div "What About Charged Off Debts?" at bounding box center [511, 228] width 218 height 24
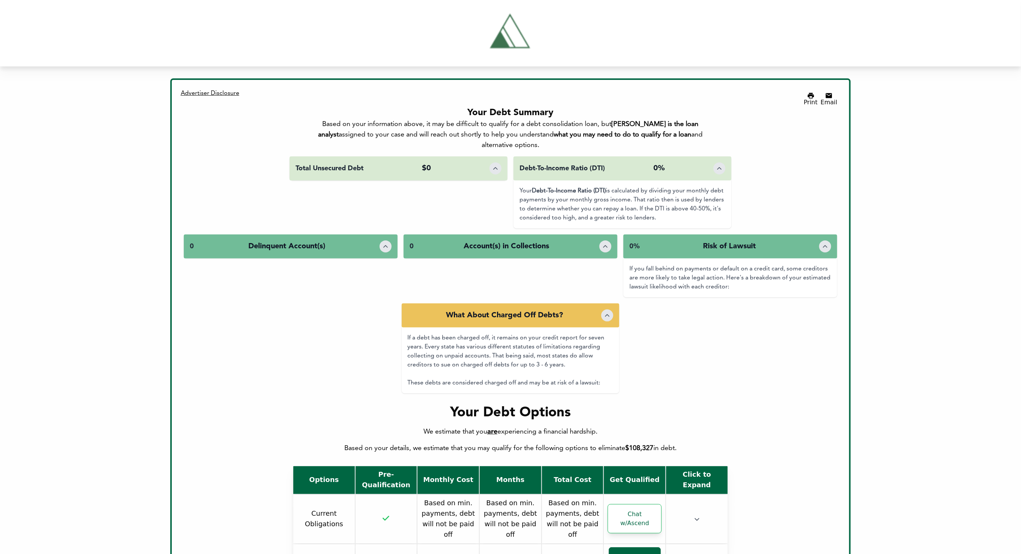
click at [723, 165] on icon "Toggle details" at bounding box center [720, 169] width 8 height 8
click at [721, 167] on icon "Toggle details" at bounding box center [720, 168] width 4 height 2
click at [377, 235] on div "0 Delinquent Account(s)" at bounding box center [291, 246] width 214 height 24
click at [606, 243] on icon "Toggle details" at bounding box center [606, 247] width 8 height 8
click at [605, 243] on icon "Toggle details" at bounding box center [606, 247] width 8 height 8
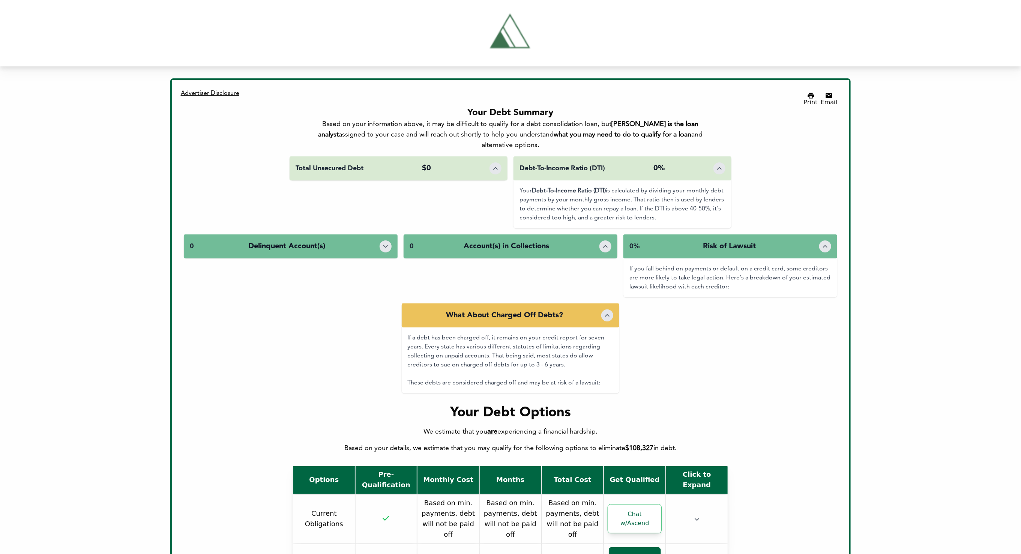
click at [384, 243] on icon "Toggle details" at bounding box center [386, 247] width 8 height 8
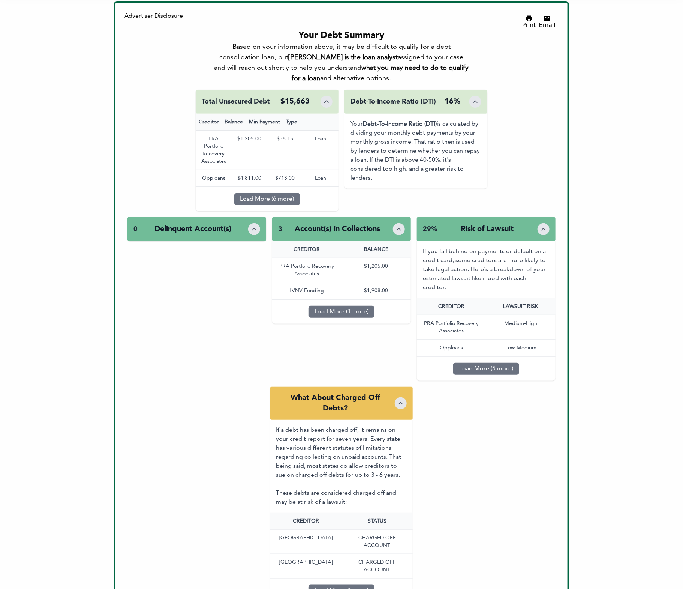
scroll to position [69, 0]
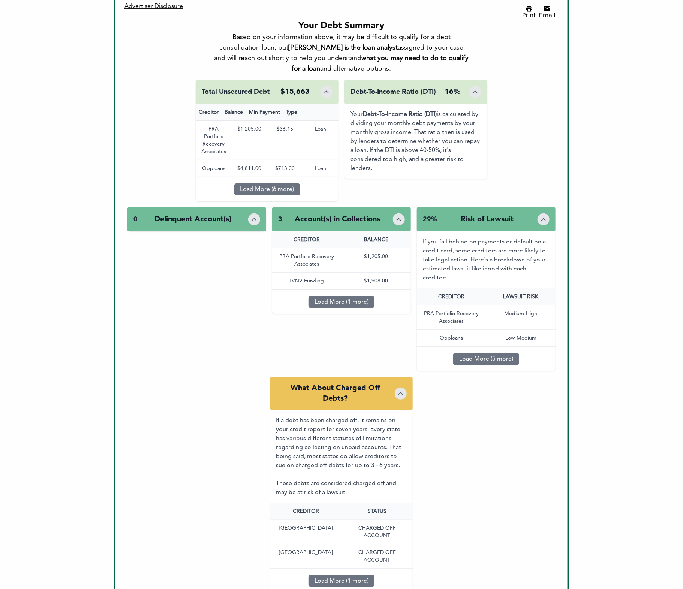
click at [548, 221] on div "29% Risk of Lawsuit" at bounding box center [486, 219] width 139 height 24
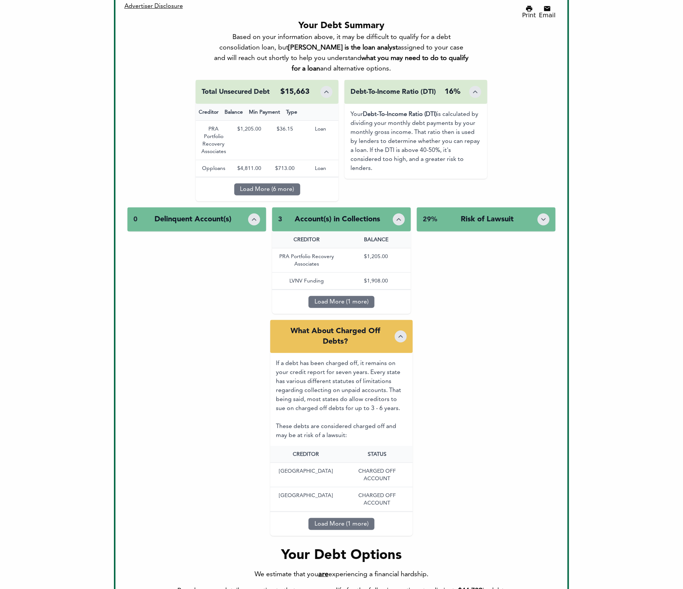
click at [409, 210] on div "3 Account(s) in Collections" at bounding box center [341, 219] width 139 height 24
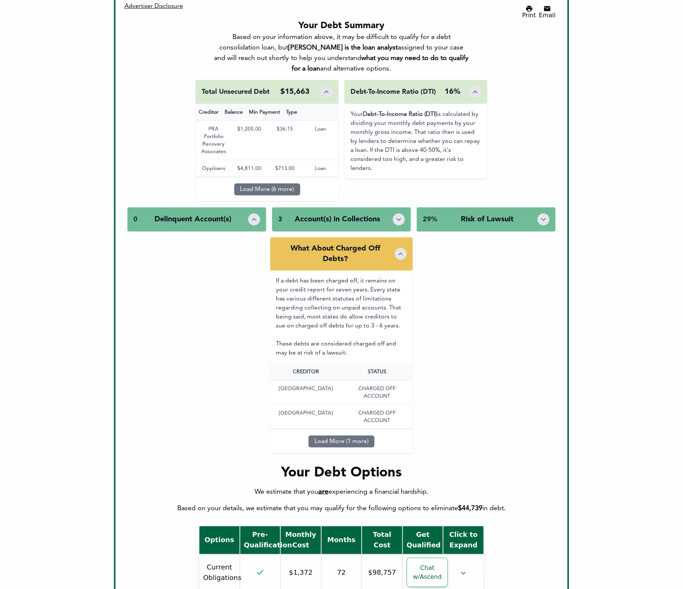
click at [403, 215] on button "Toggle details" at bounding box center [399, 219] width 12 height 12
click at [397, 255] on div at bounding box center [401, 254] width 12 height 12
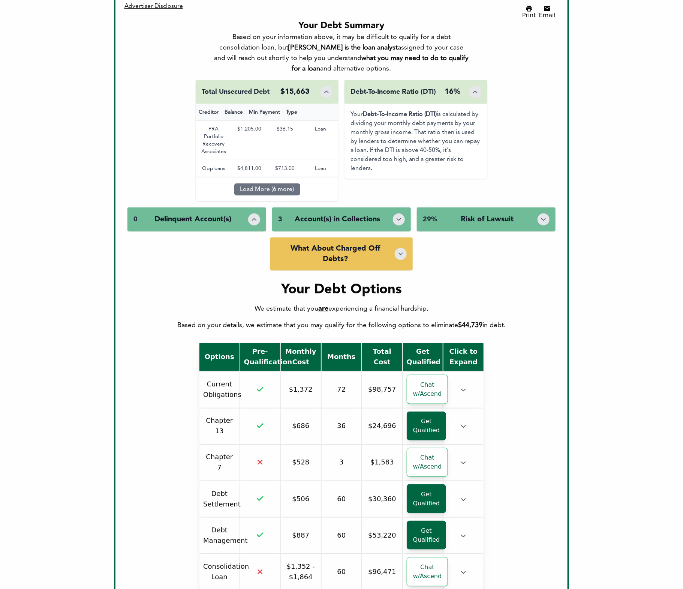
click at [402, 251] on icon "Toggle details" at bounding box center [401, 254] width 8 height 8
click at [396, 216] on icon "Toggle details" at bounding box center [399, 220] width 8 height 8
click at [397, 216] on icon "Toggle details" at bounding box center [399, 220] width 8 height 8
click at [392, 250] on div "What About Charged Off Debts?" at bounding box center [341, 253] width 143 height 33
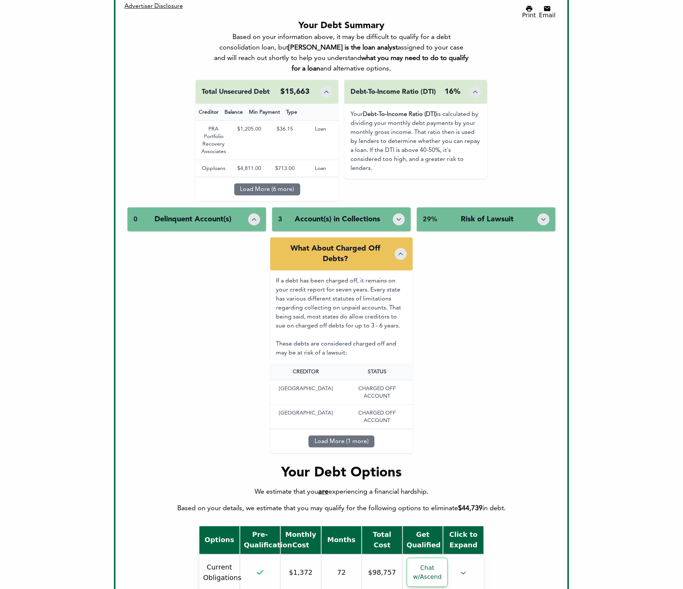
click at [392, 250] on div "What About Charged Off Debts?" at bounding box center [341, 253] width 143 height 33
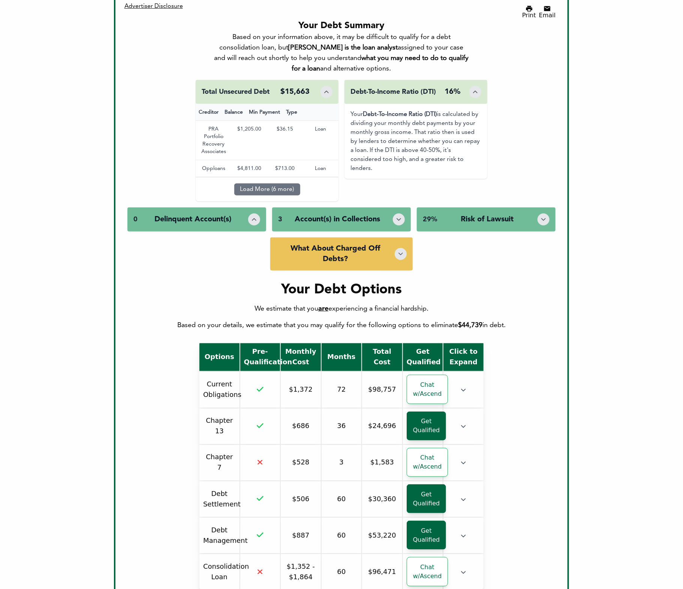
click at [395, 239] on div "What About Charged Off Debts?" at bounding box center [341, 253] width 143 height 33
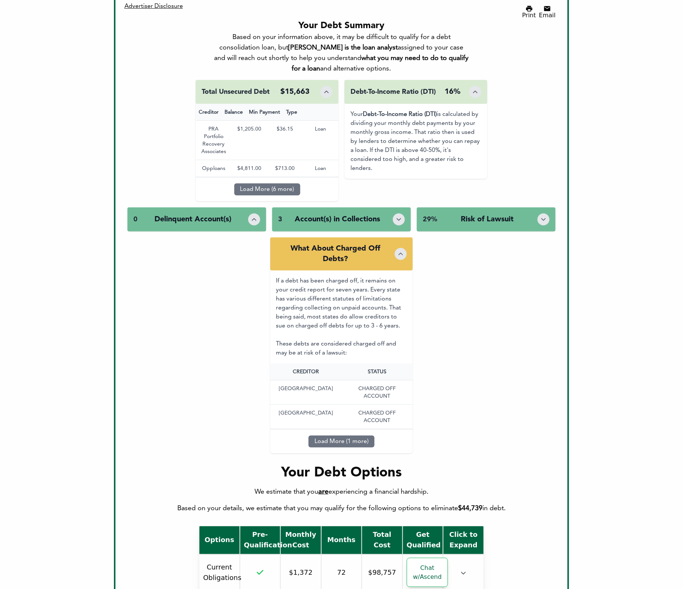
click at [399, 221] on button "Toggle details" at bounding box center [399, 219] width 12 height 12
click at [399, 218] on icon "Toggle details" at bounding box center [399, 220] width 8 height 8
click at [404, 252] on icon "Toggle details" at bounding box center [401, 254] width 8 height 8
click at [401, 216] on icon "Toggle details" at bounding box center [399, 220] width 8 height 8
drag, startPoint x: 399, startPoint y: 249, endPoint x: 399, endPoint y: 234, distance: 14.3
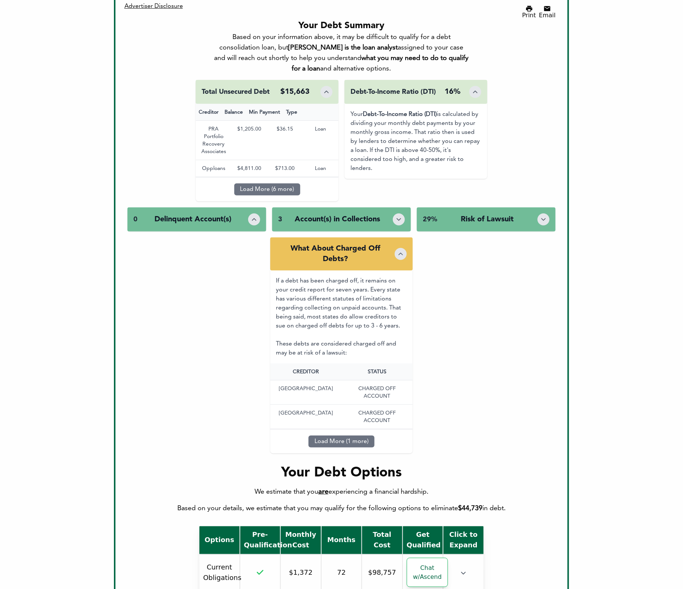
click at [399, 250] on icon "Toggle details" at bounding box center [401, 254] width 8 height 8
click at [398, 216] on icon "Toggle details" at bounding box center [399, 220] width 8 height 8
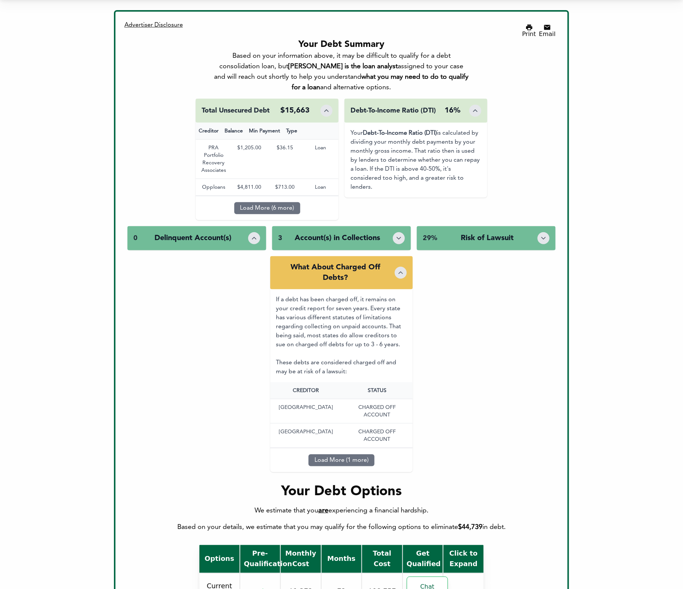
scroll to position [0, 0]
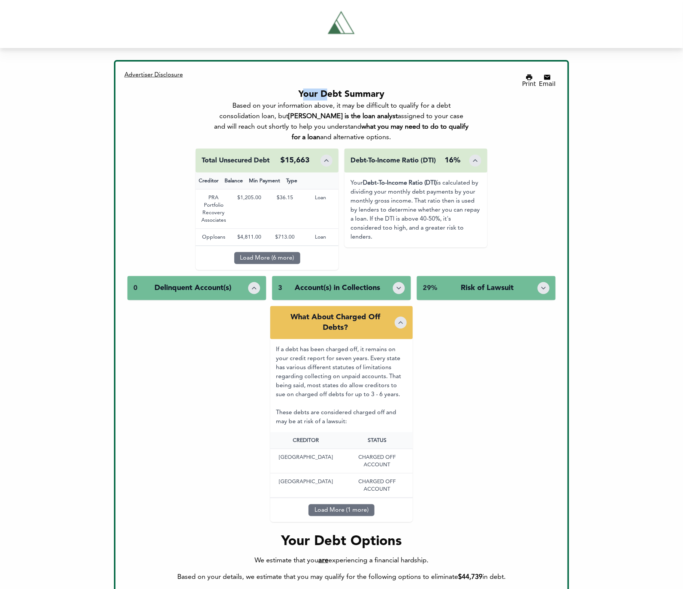
drag, startPoint x: 305, startPoint y: 90, endPoint x: 336, endPoint y: 89, distance: 30.4
click at [336, 89] on div "Your Debt Summary" at bounding box center [341, 95] width 257 height 12
click at [325, 92] on div "Your Debt Summary" at bounding box center [341, 95] width 257 height 12
drag, startPoint x: 315, startPoint y: 527, endPoint x: 339, endPoint y: 522, distance: 24.8
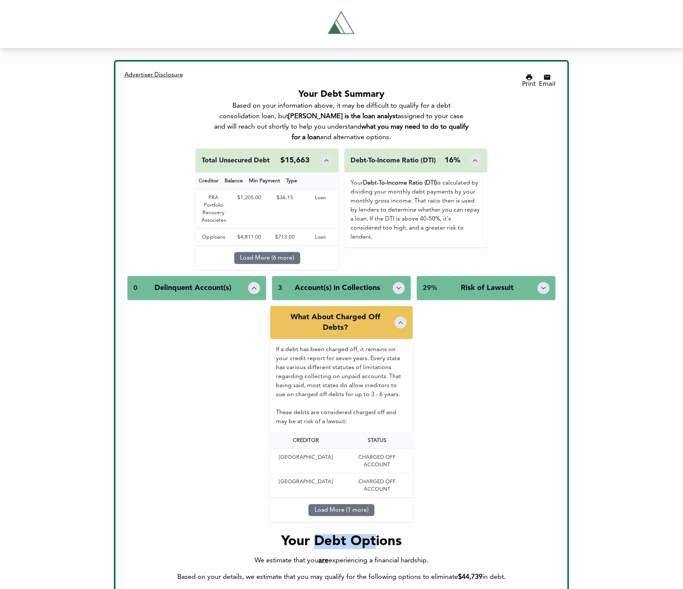
click at [373, 534] on div "Your Debt Options" at bounding box center [342, 541] width 429 height 15
drag, startPoint x: 339, startPoint y: 522, endPoint x: 276, endPoint y: 516, distance: 64.1
click at [276, 534] on div "Your Debt Options" at bounding box center [342, 541] width 429 height 15
drag, startPoint x: 276, startPoint y: 516, endPoint x: 360, endPoint y: 515, distance: 84.8
click at [363, 534] on div "Your Debt Options" at bounding box center [342, 541] width 429 height 15
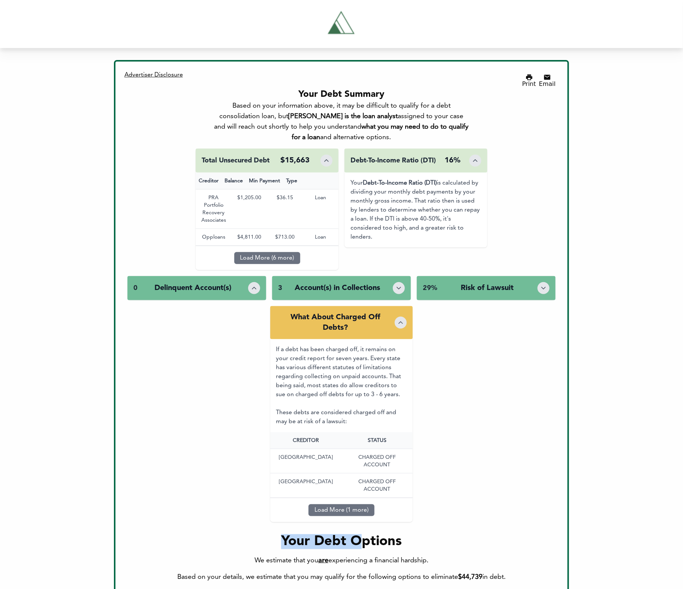
drag, startPoint x: 375, startPoint y: 310, endPoint x: 397, endPoint y: 316, distance: 23.3
click at [375, 312] on div "What About Charged Off Debts?" at bounding box center [335, 322] width 107 height 21
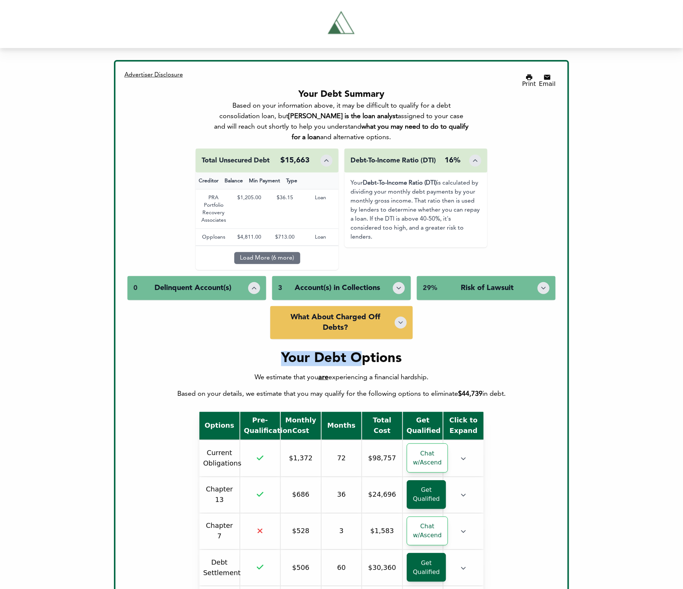
click at [398, 319] on icon "Toggle details" at bounding box center [401, 323] width 8 height 8
click at [402, 282] on button "Toggle details" at bounding box center [399, 288] width 12 height 12
click at [392, 281] on div "3 Account(s) in Collections" at bounding box center [341, 288] width 139 height 24
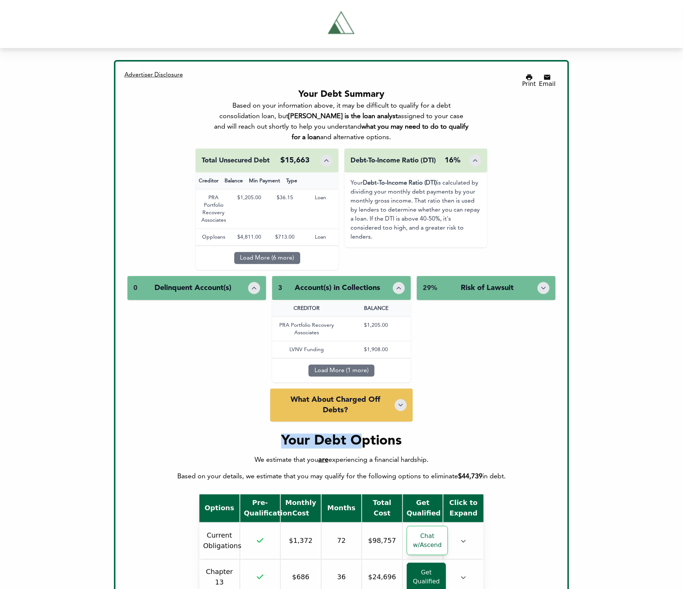
click at [392, 281] on div "3 Account(s) in Collections" at bounding box center [341, 288] width 139 height 24
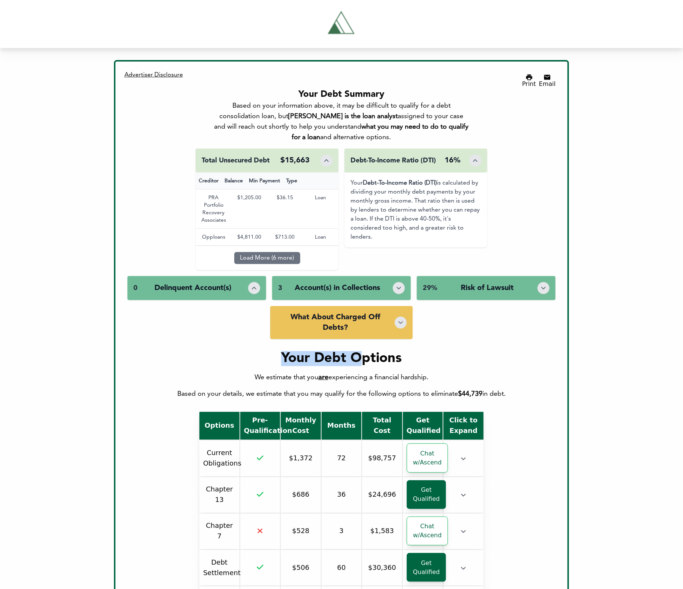
click at [473, 289] on div "29% Risk of Lawsuit" at bounding box center [486, 288] width 139 height 24
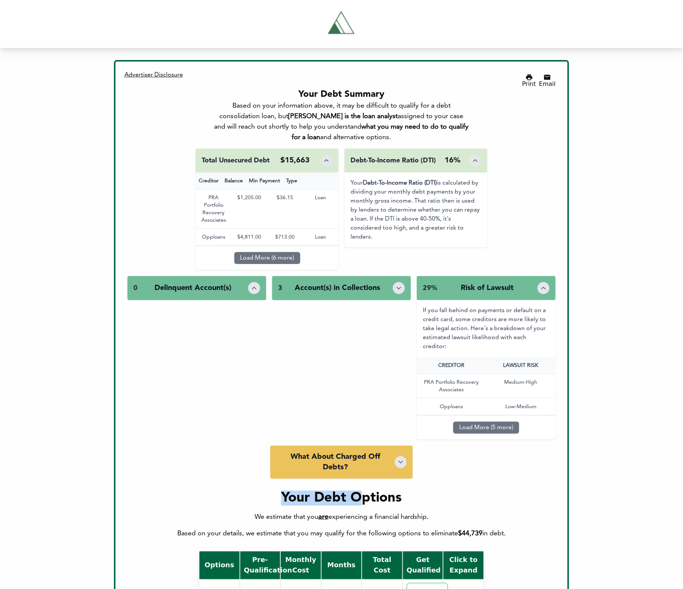
click at [386, 452] on div "What About Charged Off Debts?" at bounding box center [335, 462] width 107 height 21
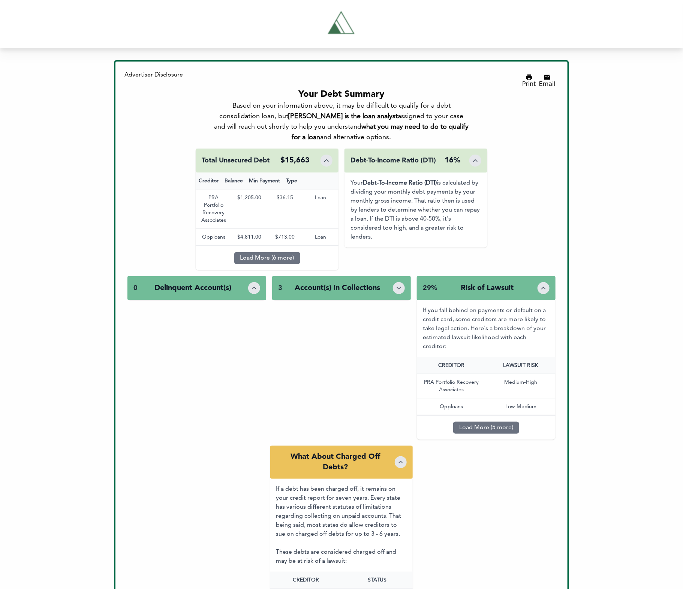
click at [393, 277] on div "3 Account(s) in Collections" at bounding box center [341, 288] width 139 height 24
click at [394, 287] on div at bounding box center [399, 288] width 12 height 12
click at [524, 291] on div "29% Risk of Lawsuit" at bounding box center [486, 288] width 139 height 24
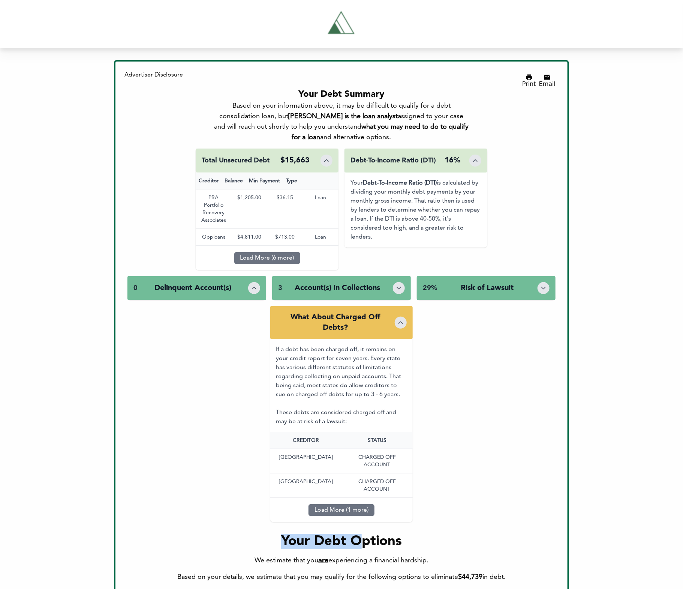
click at [376, 307] on div "What About Charged Off Debts?" at bounding box center [341, 322] width 143 height 33
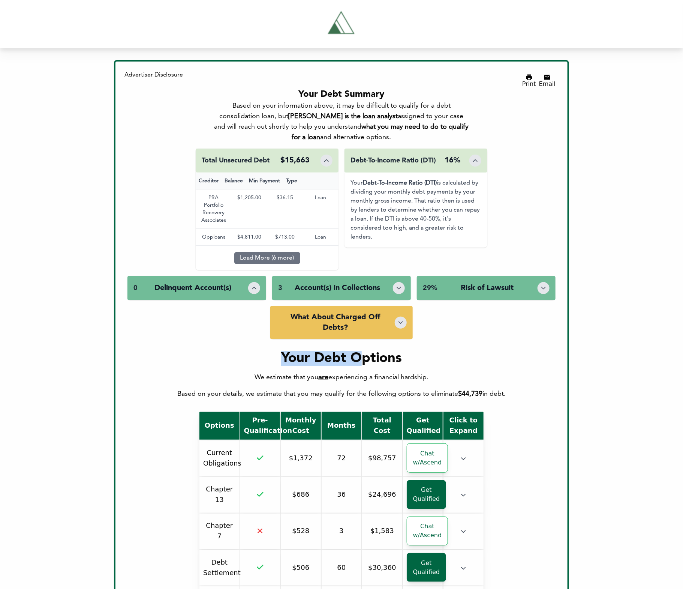
click at [381, 317] on div "What About Charged Off Debts?" at bounding box center [335, 322] width 107 height 21
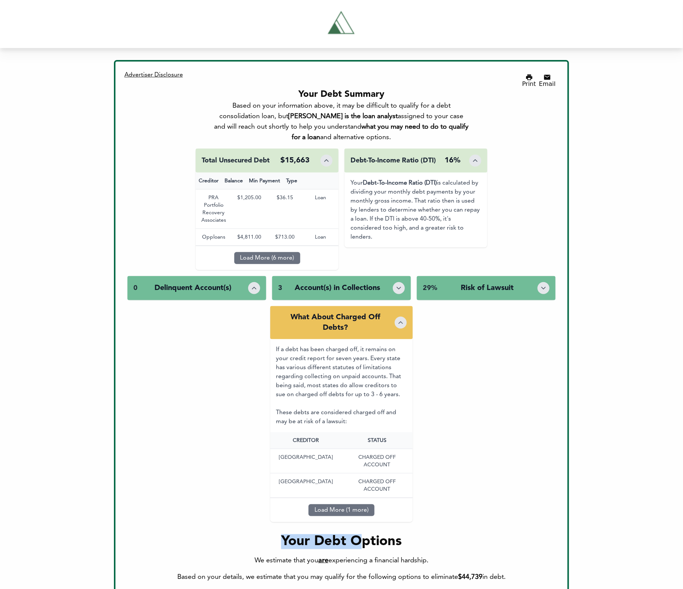
click at [384, 276] on div "3 Account(s) in Collections" at bounding box center [341, 288] width 139 height 24
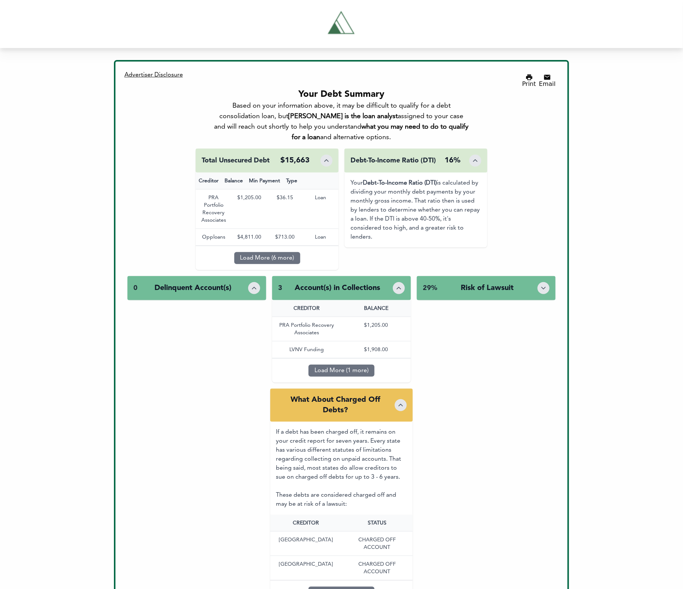
click at [369, 395] on div "What About Charged Off Debts?" at bounding box center [335, 405] width 107 height 21
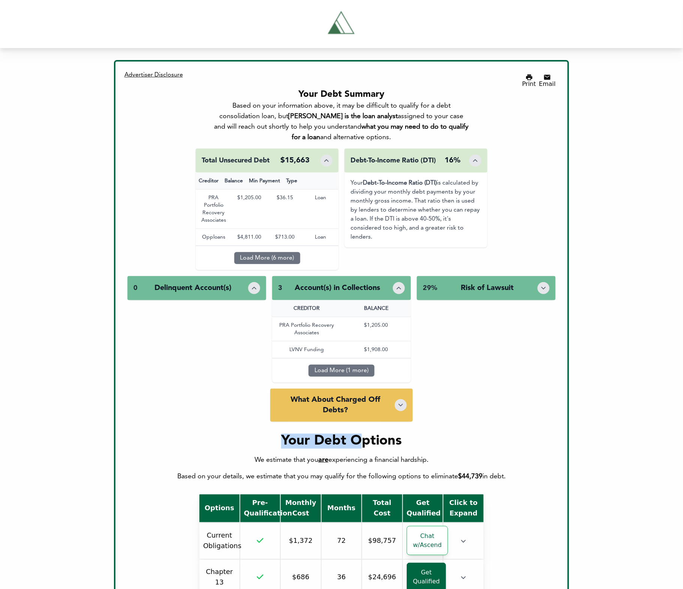
click at [371, 283] on div "Account(s) in Collections" at bounding box center [338, 288] width 86 height 11
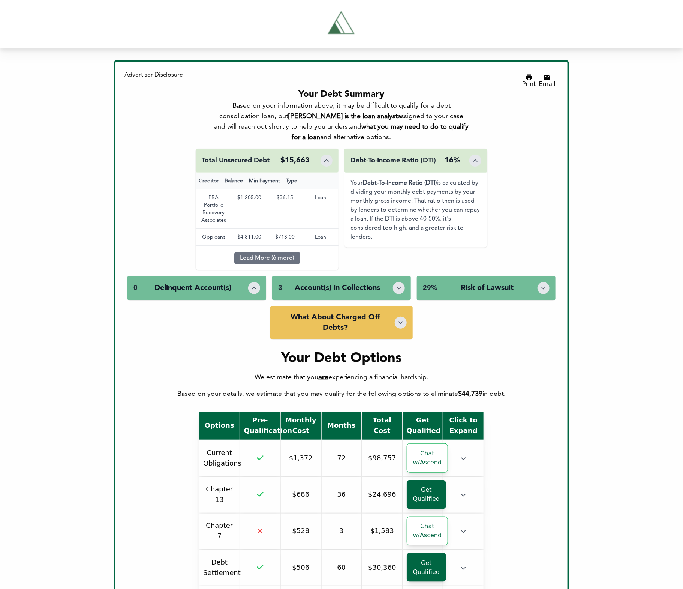
click at [229, 262] on div "Load More (6 more)" at bounding box center [267, 258] width 143 height 24
click at [223, 276] on div "0 Delinquent Account(s)" at bounding box center [197, 288] width 139 height 24
click at [231, 283] on div "Delinquent Account(s)" at bounding box center [193, 288] width 77 height 11
click at [326, 149] on div "Total Unsecured Debt $15,663" at bounding box center [267, 161] width 143 height 24
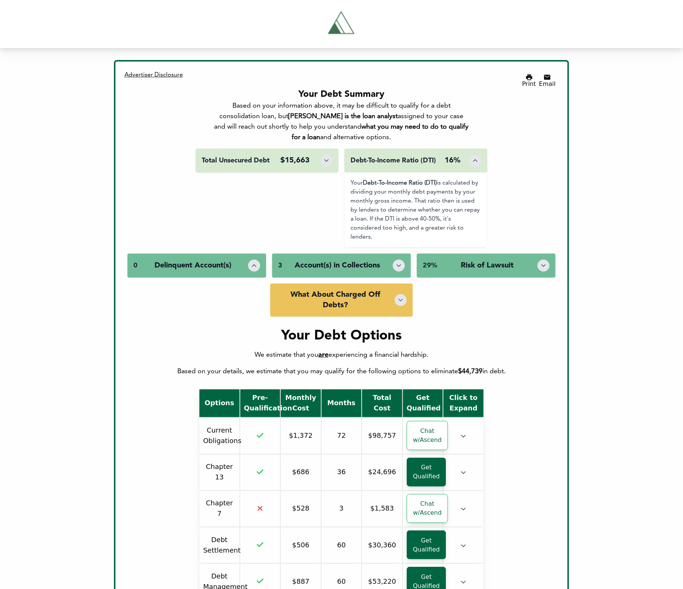
click at [453, 155] on div "16%" at bounding box center [453, 160] width 16 height 11
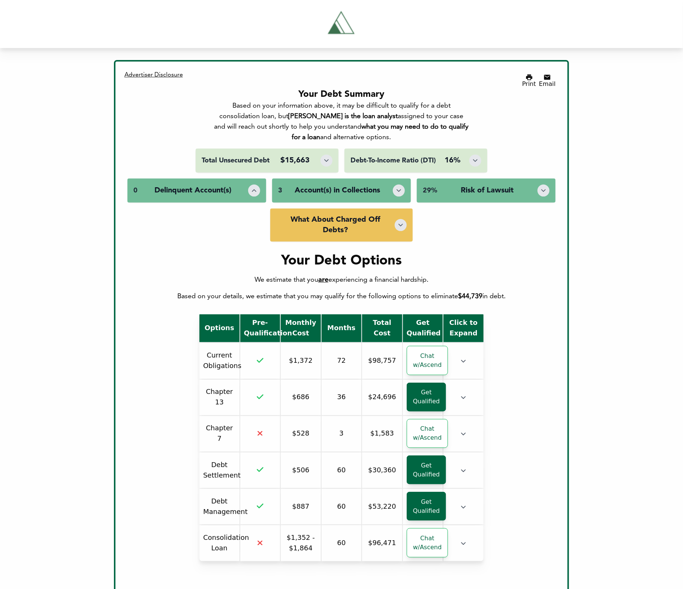
click at [363, 199] on div "0 Delinquent Account(s) 3 Account(s) in Collections CREDITOR BALANCE PRA Portfo…" at bounding box center [342, 194] width 429 height 30
click at [370, 215] on div "What About Charged Off Debts?" at bounding box center [335, 225] width 107 height 21
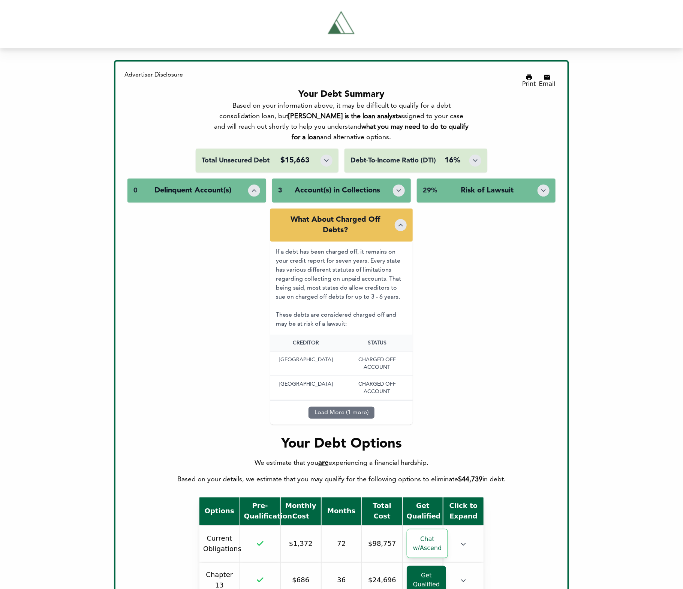
click at [404, 189] on div at bounding box center [399, 191] width 12 height 12
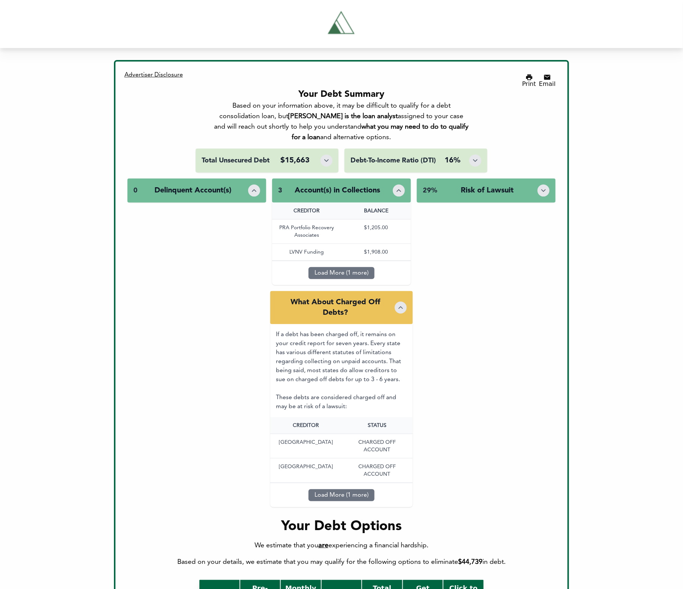
click at [502, 185] on div "Risk of Lawsuit" at bounding box center [487, 190] width 53 height 11
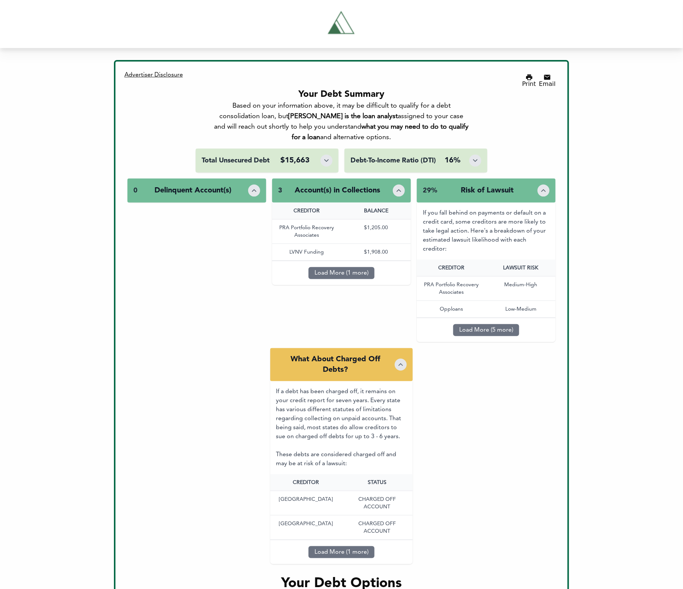
click at [390, 191] on div "3 Account(s) in Collections" at bounding box center [341, 191] width 139 height 24
click at [373, 354] on div "What About Charged Off Debts?" at bounding box center [335, 364] width 107 height 21
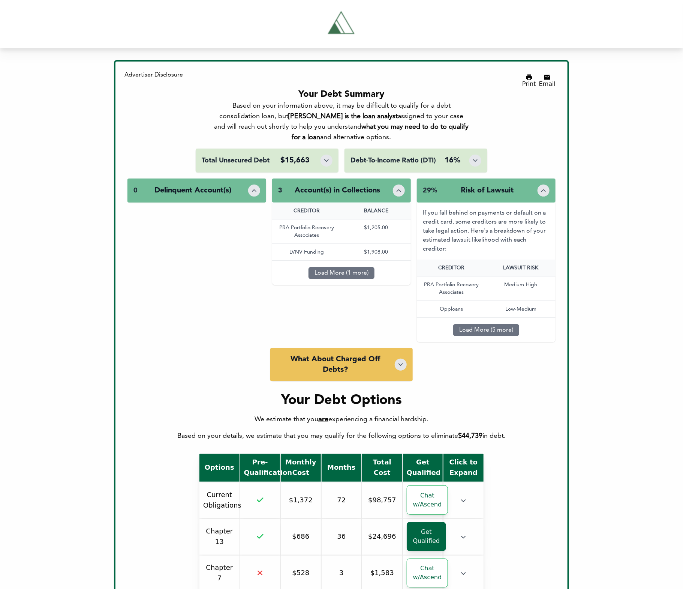
click at [389, 179] on div "3 Account(s) in Collections" at bounding box center [341, 191] width 139 height 24
click at [512, 185] on div "Risk of Lawsuit" at bounding box center [487, 190] width 53 height 11
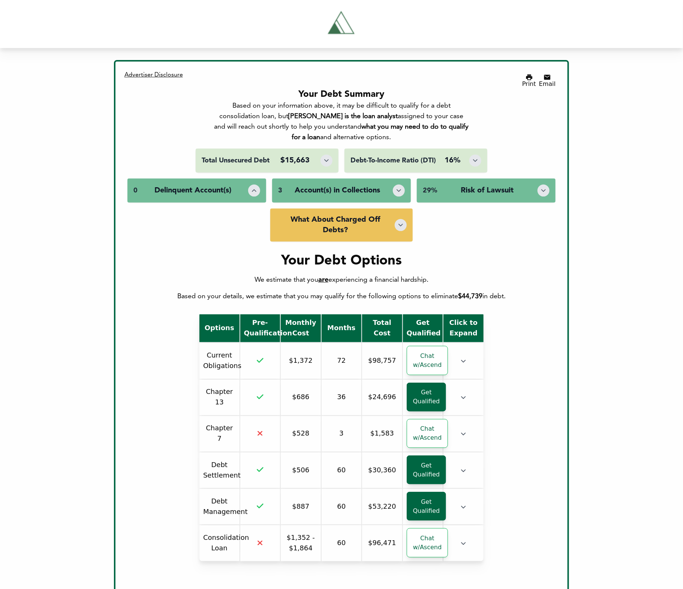
click at [404, 221] on icon "Toggle details" at bounding box center [401, 225] width 8 height 8
click at [398, 225] on div at bounding box center [401, 225] width 12 height 12
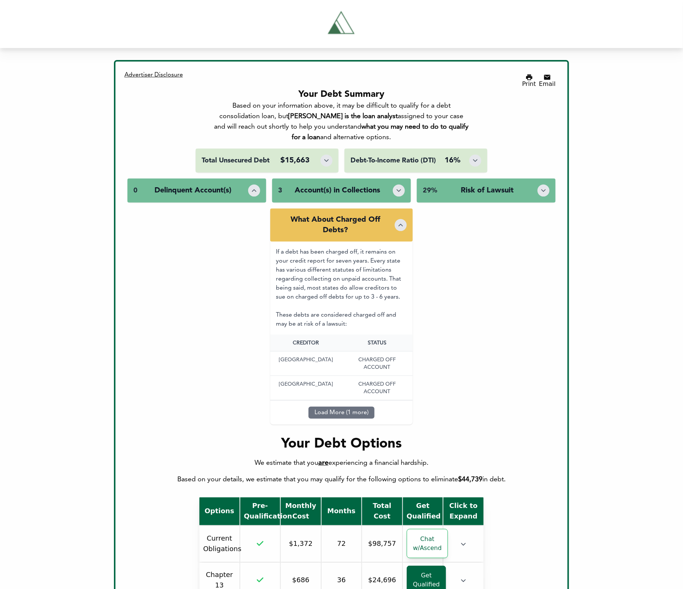
click at [398, 222] on icon "Toggle details" at bounding box center [401, 225] width 8 height 8
click at [399, 187] on icon "Toggle details" at bounding box center [399, 191] width 8 height 8
click at [398, 188] on icon "Toggle details" at bounding box center [399, 191] width 8 height 8
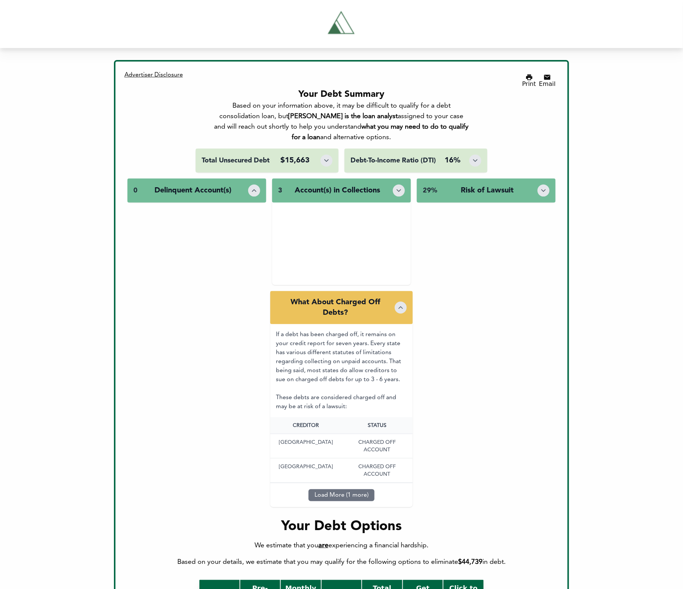
click at [398, 188] on icon "Toggle details" at bounding box center [399, 191] width 8 height 8
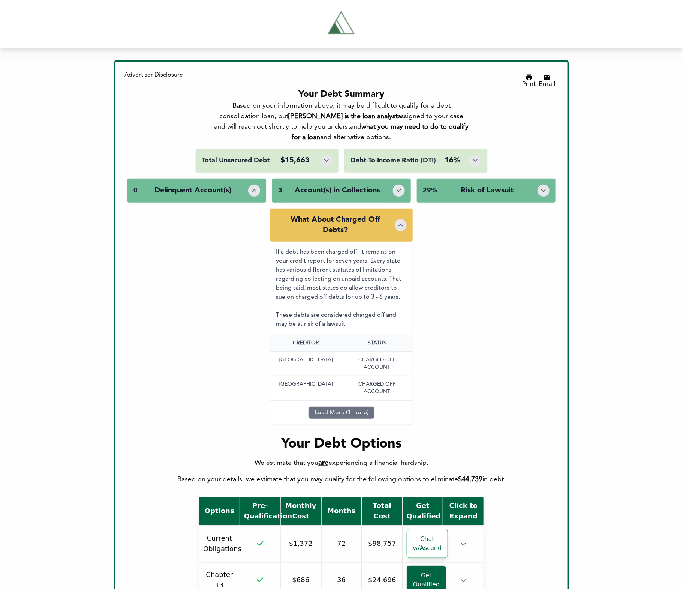
click at [398, 188] on icon "Toggle details" at bounding box center [399, 191] width 8 height 8
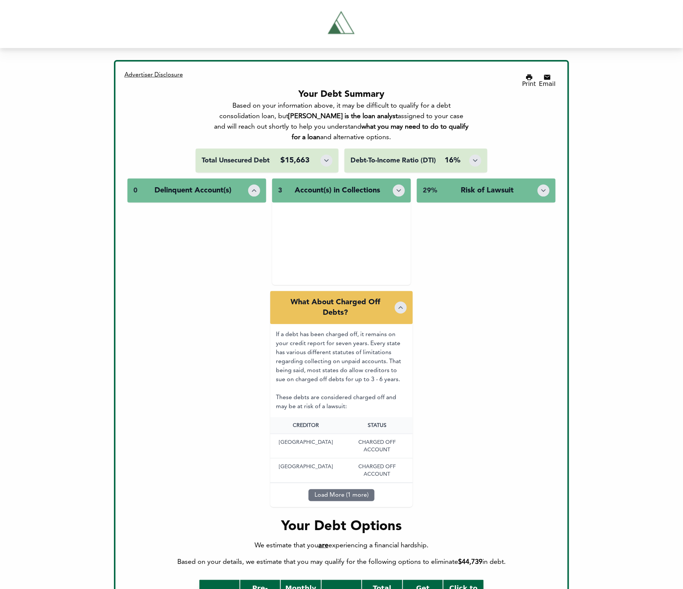
click at [398, 188] on icon "Toggle details" at bounding box center [399, 191] width 8 height 8
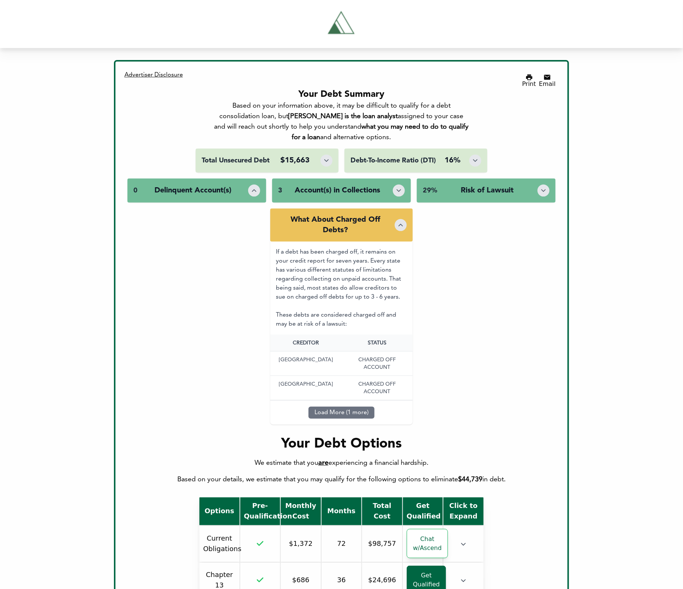
click at [398, 188] on icon "Toggle details" at bounding box center [399, 191] width 8 height 8
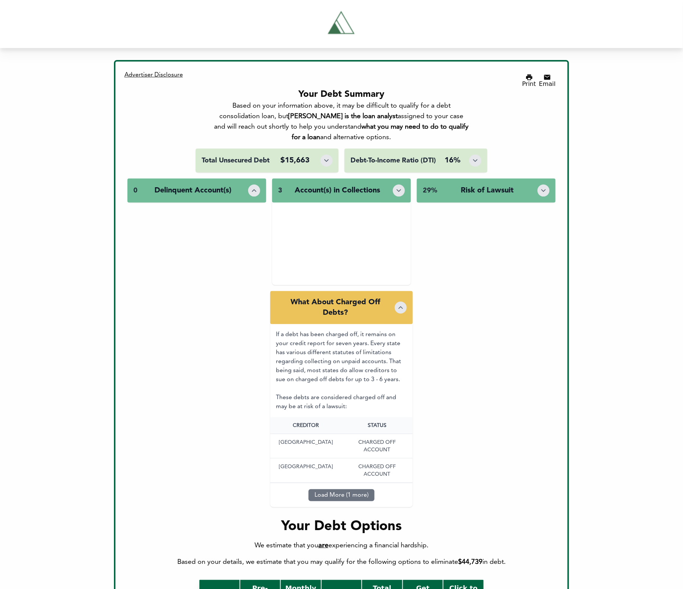
click at [398, 188] on icon "Toggle details" at bounding box center [399, 191] width 8 height 8
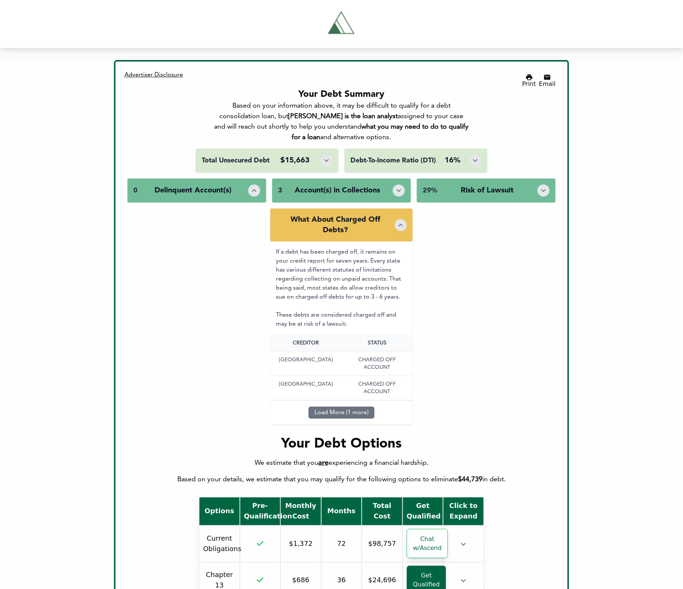
click at [399, 188] on icon "Toggle details" at bounding box center [399, 191] width 8 height 8
click at [399, 189] on icon "Toggle details" at bounding box center [399, 191] width 8 height 8
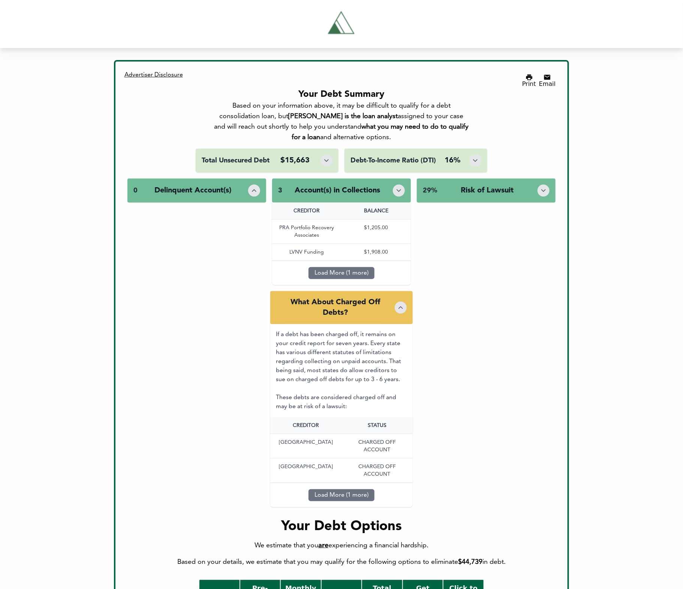
click at [399, 189] on icon "Toggle details" at bounding box center [399, 191] width 8 height 8
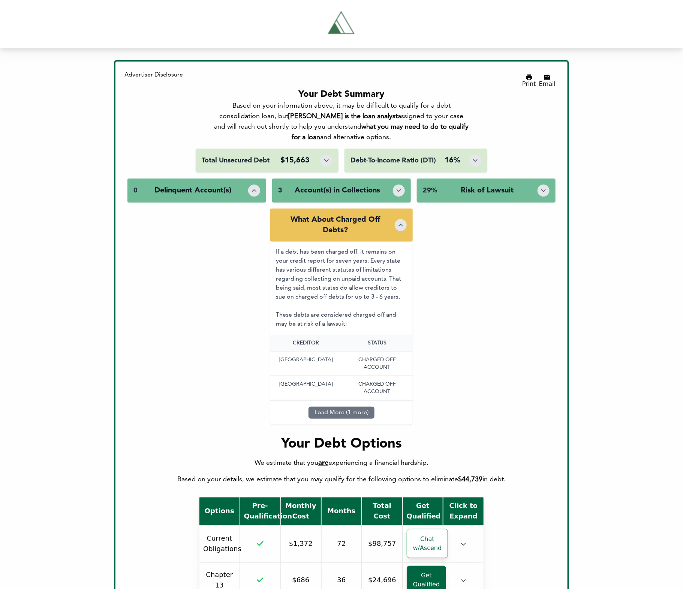
click at [493, 185] on div "Risk of Lawsuit" at bounding box center [487, 190] width 53 height 11
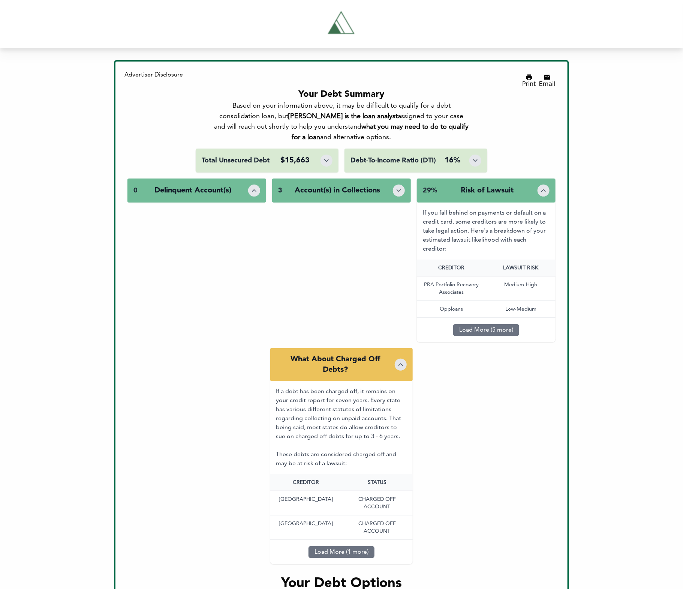
click at [394, 185] on button "Toggle details" at bounding box center [399, 191] width 12 height 12
click at [390, 186] on div "3 Account(s) in Collections" at bounding box center [341, 191] width 139 height 24
click at [390, 188] on div "3 Account(s) in Collections" at bounding box center [341, 191] width 139 height 24
click at [389, 188] on div "3 Account(s) in Collections" at bounding box center [341, 191] width 139 height 24
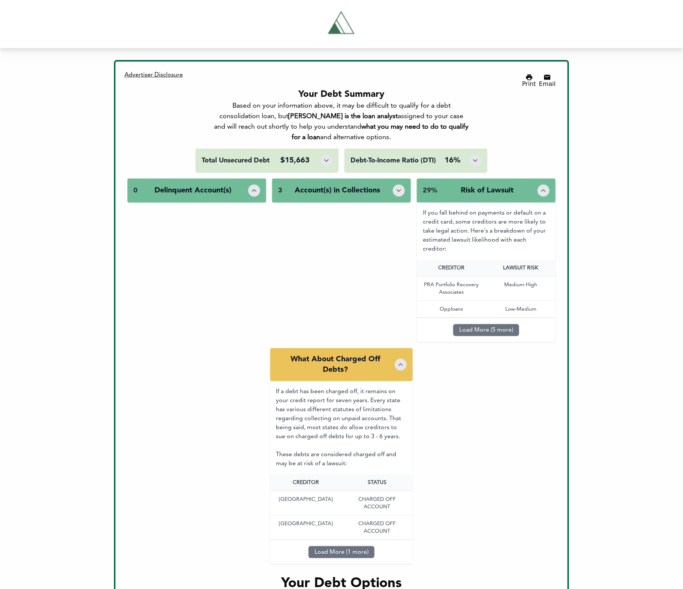
click at [344, 354] on div "What About Charged Off Debts?" at bounding box center [335, 364] width 107 height 21
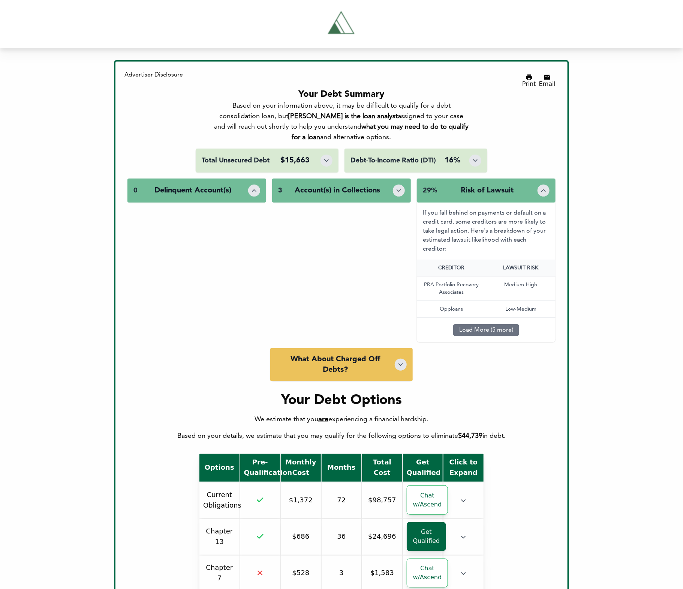
drag, startPoint x: 507, startPoint y: 194, endPoint x: 290, endPoint y: 174, distance: 218.4
click at [507, 193] on div "29% Risk of Lawsuit" at bounding box center [486, 191] width 139 height 24
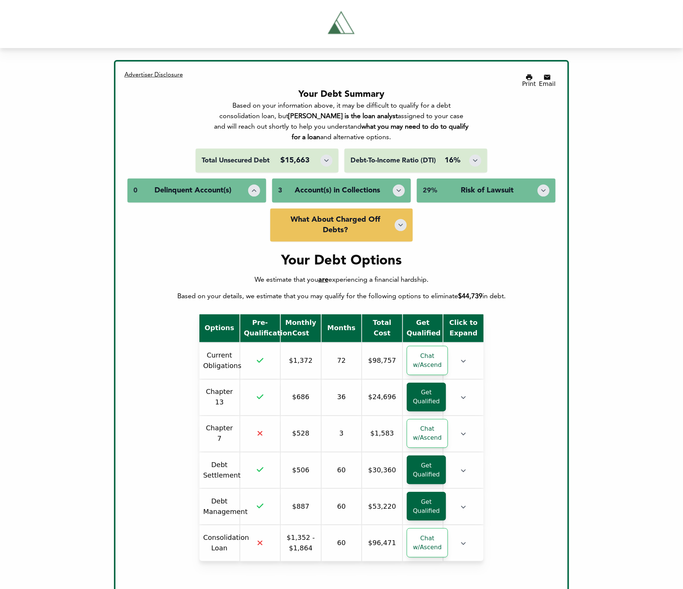
click at [187, 185] on div "Delinquent Account(s)" at bounding box center [193, 190] width 77 height 11
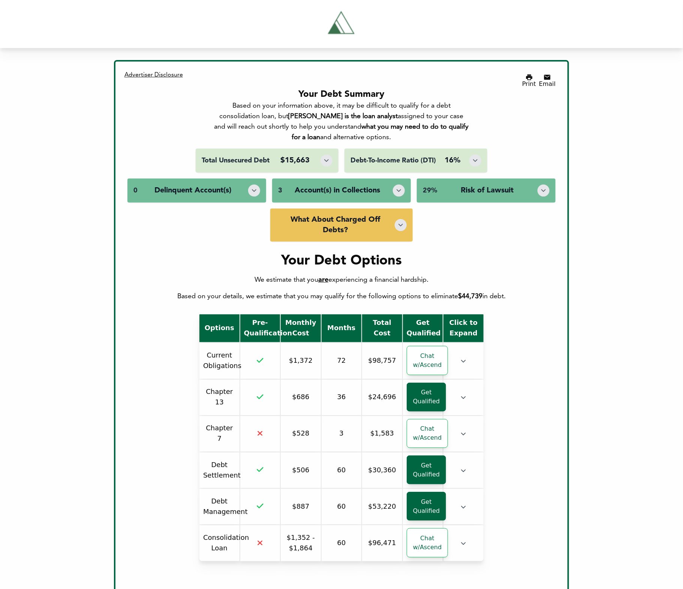
click at [187, 185] on div "Delinquent Account(s)" at bounding box center [193, 190] width 77 height 11
click at [356, 179] on div "3 Account(s) in Collections" at bounding box center [341, 191] width 139 height 24
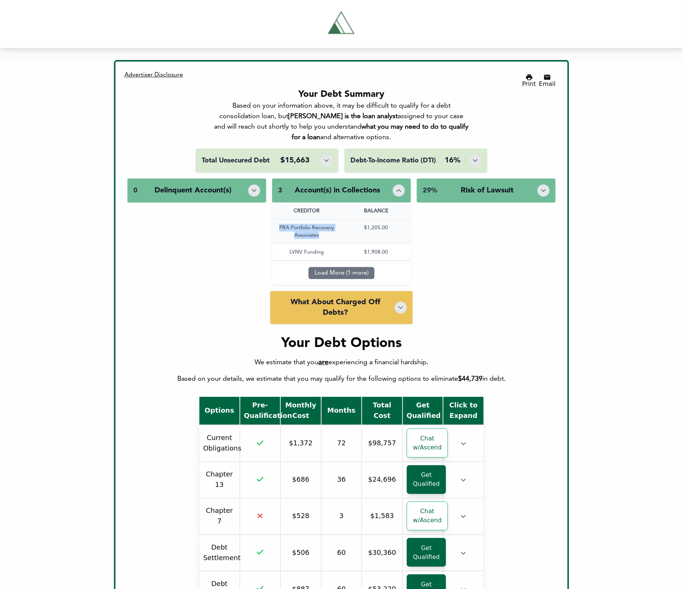
drag, startPoint x: 278, startPoint y: 223, endPoint x: 338, endPoint y: 233, distance: 60.9
click at [338, 233] on div "PRA Portfolio Recovery Associates" at bounding box center [306, 231] width 69 height 24
drag, startPoint x: 277, startPoint y: 223, endPoint x: 311, endPoint y: 237, distance: 37.2
click at [327, 236] on div "PRA Portfolio Recovery Associates" at bounding box center [306, 231] width 69 height 24
drag, startPoint x: 276, startPoint y: 250, endPoint x: 323, endPoint y: 252, distance: 47.3
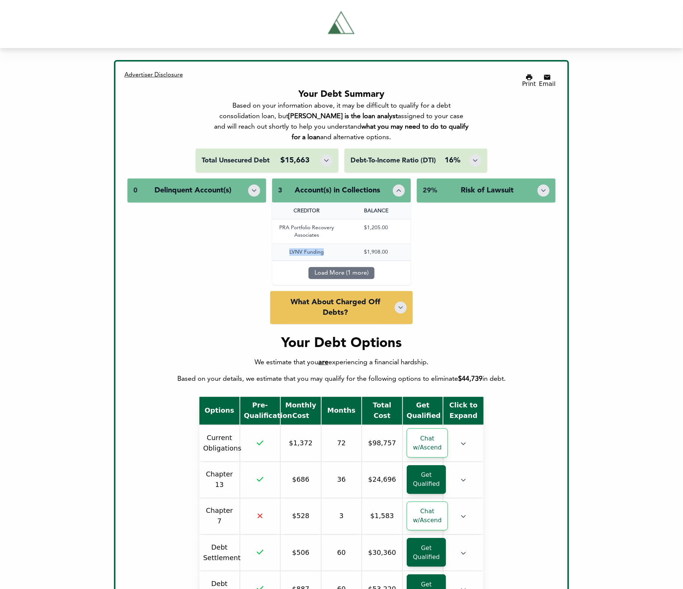
click at [323, 252] on div "LVNV Funding" at bounding box center [306, 252] width 69 height 17
drag, startPoint x: 361, startPoint y: 234, endPoint x: 392, endPoint y: 221, distance: 33.4
click at [395, 221] on div "$1,205 $1,205.00" at bounding box center [376, 231] width 69 height 24
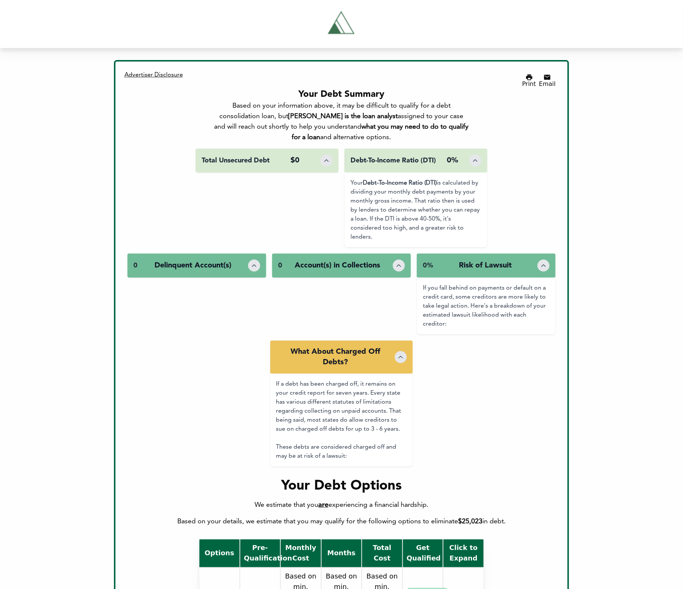
click at [409, 164] on div "Debt-To-Income Ratio (DTI) 0%" at bounding box center [416, 161] width 143 height 24
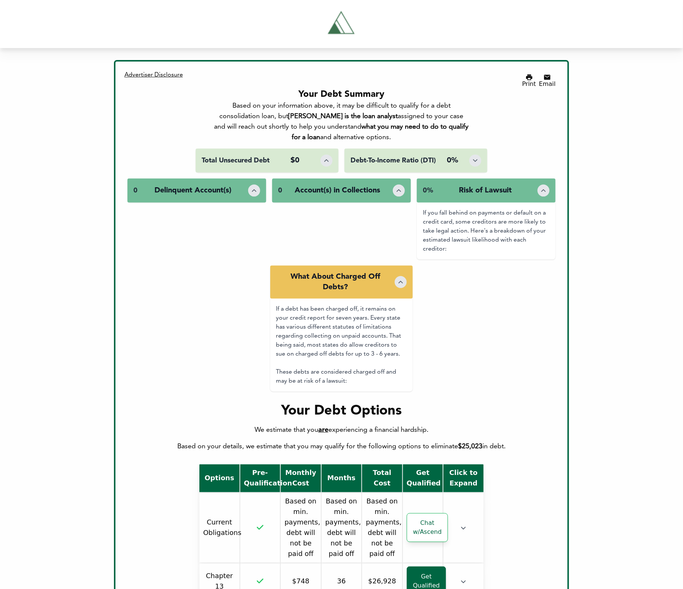
click at [289, 162] on div "Total Unsecured Debt $0" at bounding box center [267, 161] width 143 height 24
click at [244, 195] on div "0 Delinquent Account(s)" at bounding box center [197, 191] width 139 height 24
click at [381, 183] on div "0 Account(s) in Collections" at bounding box center [341, 191] width 139 height 24
drag, startPoint x: 474, startPoint y: 183, endPoint x: 447, endPoint y: 183, distance: 26.3
click at [474, 185] on div "Risk of Lawsuit" at bounding box center [485, 190] width 53 height 11
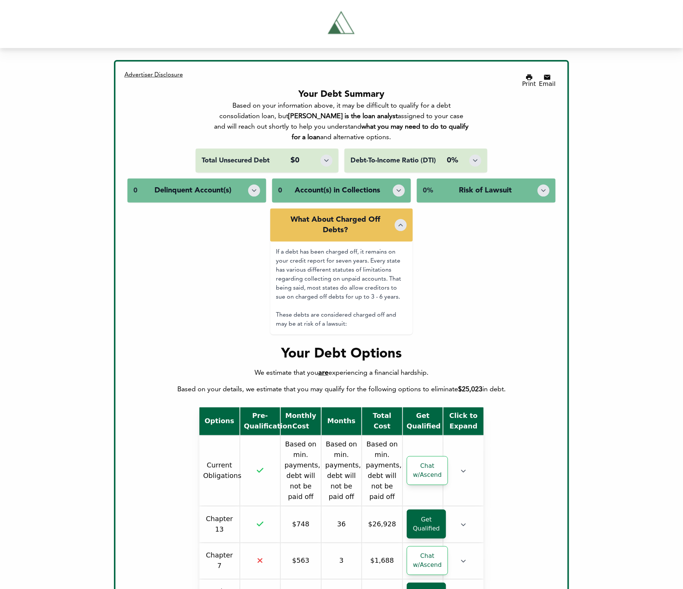
click at [347, 215] on div "What About Charged Off Debts?" at bounding box center [335, 225] width 107 height 21
